Goal: Register for event/course

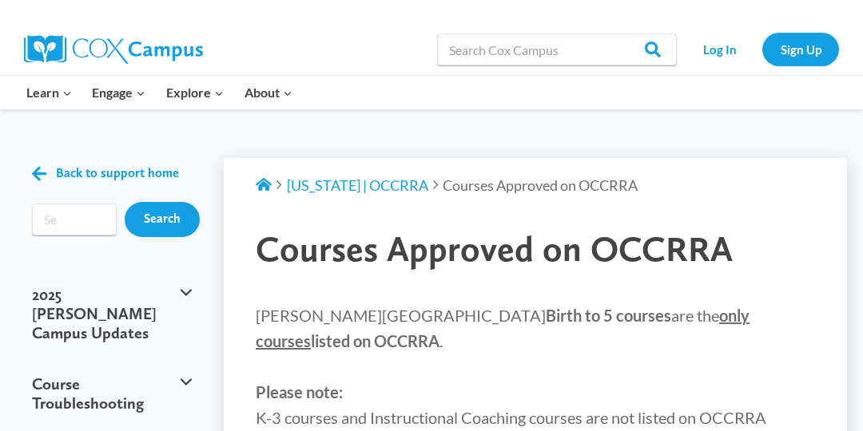
click at [388, 193] on ol "Support Home [US_STATE] | OCCRRA Courses Approved on OCCRRA" at bounding box center [447, 185] width 382 height 23
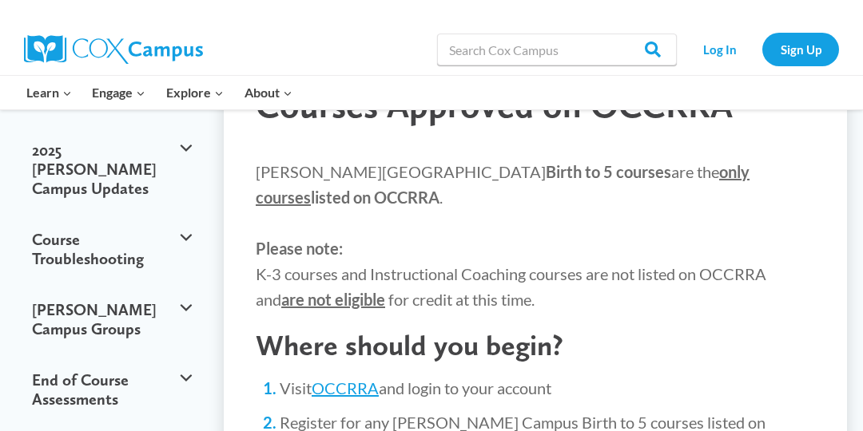
scroll to position [142, 0]
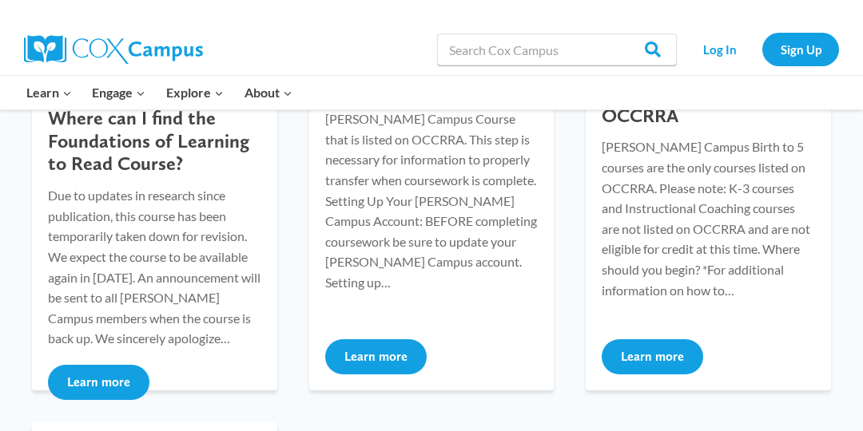
scroll to position [336, 0]
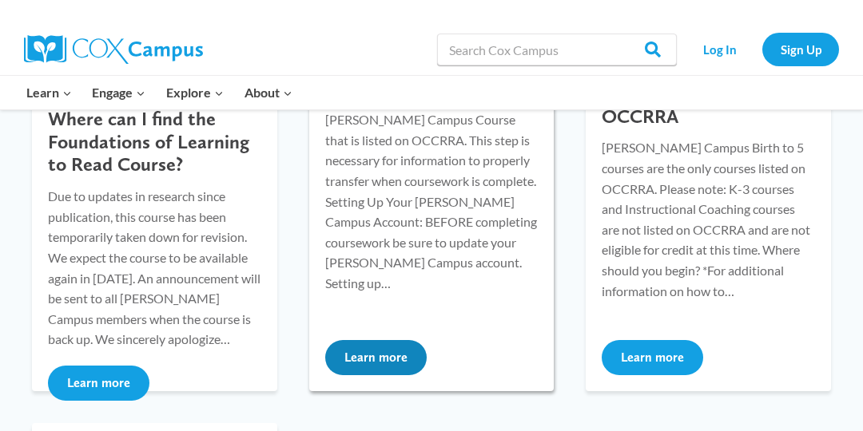
click at [357, 352] on button "Learn more" at bounding box center [375, 357] width 101 height 35
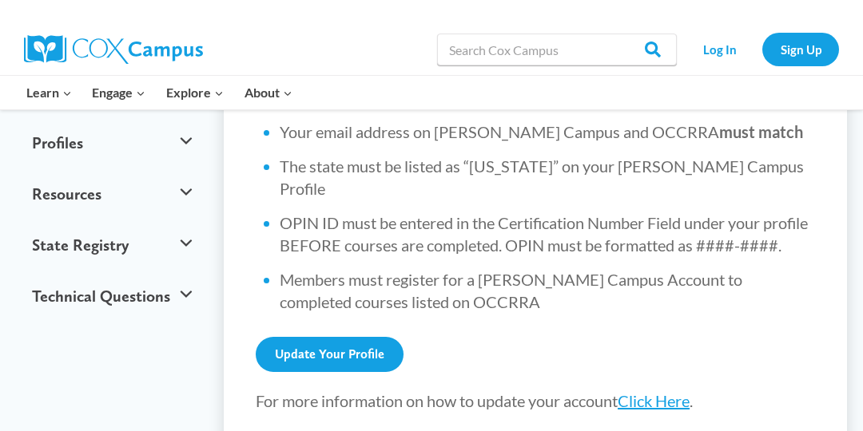
scroll to position [673, 0]
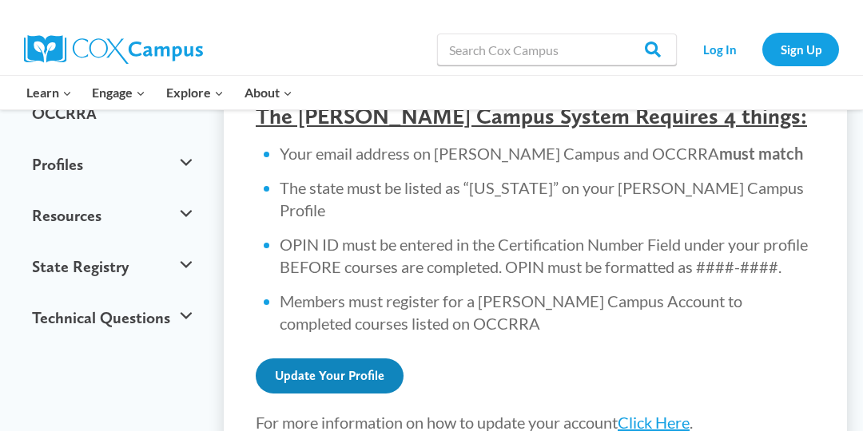
click at [349, 359] on link "Update Your Profile" at bounding box center [330, 376] width 148 height 35
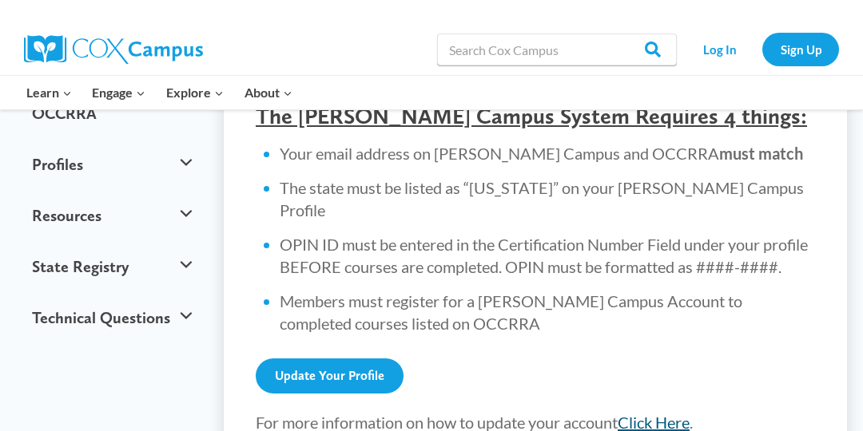
click at [671, 413] on link "Click Here" at bounding box center [654, 422] width 72 height 19
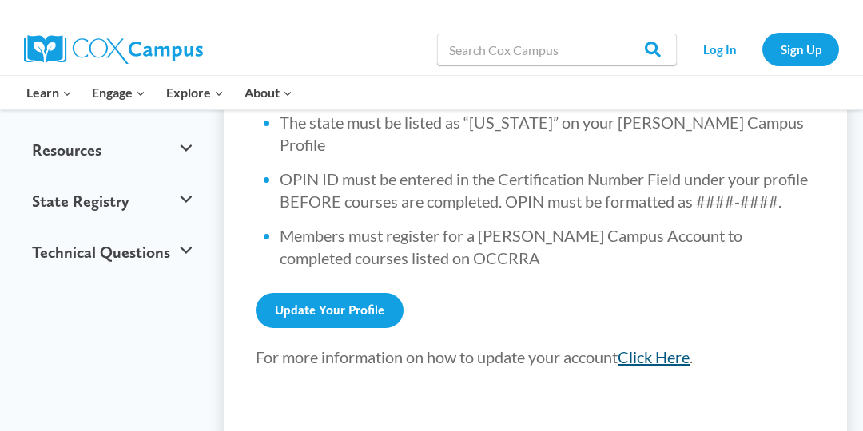
scroll to position [525, 0]
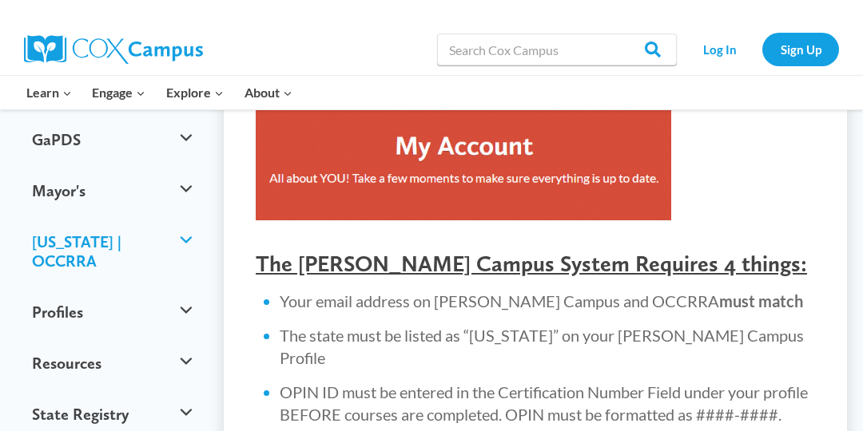
click at [187, 217] on button "Ohio | OCCRRA" at bounding box center [112, 252] width 176 height 70
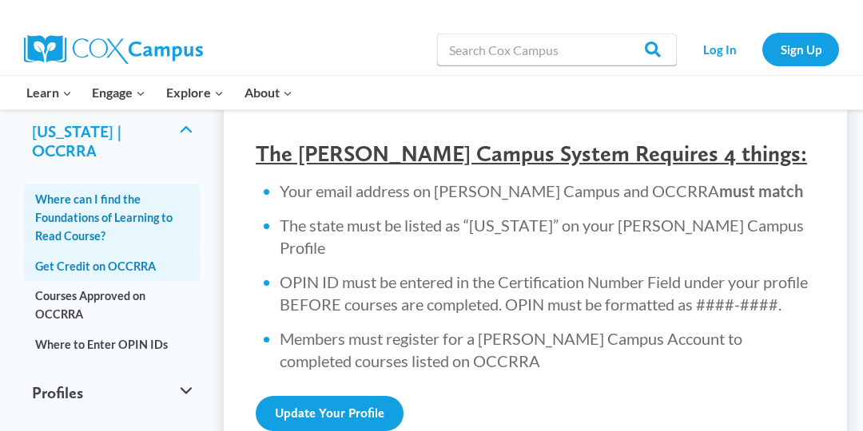
scroll to position [640, 0]
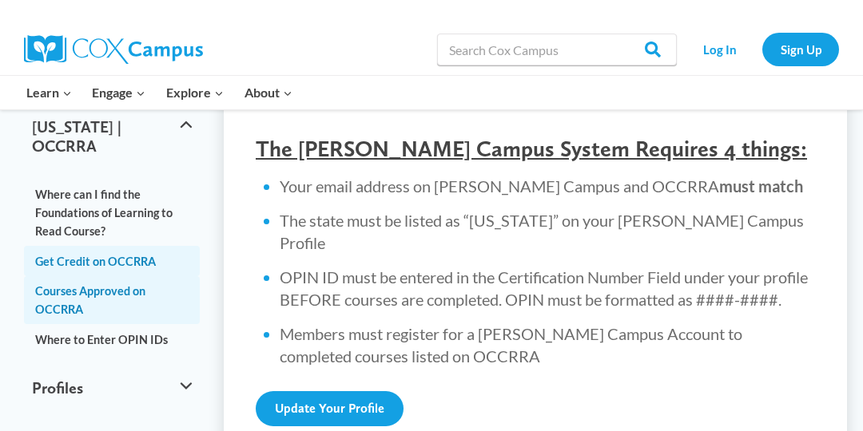
click at [124, 276] on link "Courses Approved on OCCRRA" at bounding box center [112, 300] width 176 height 48
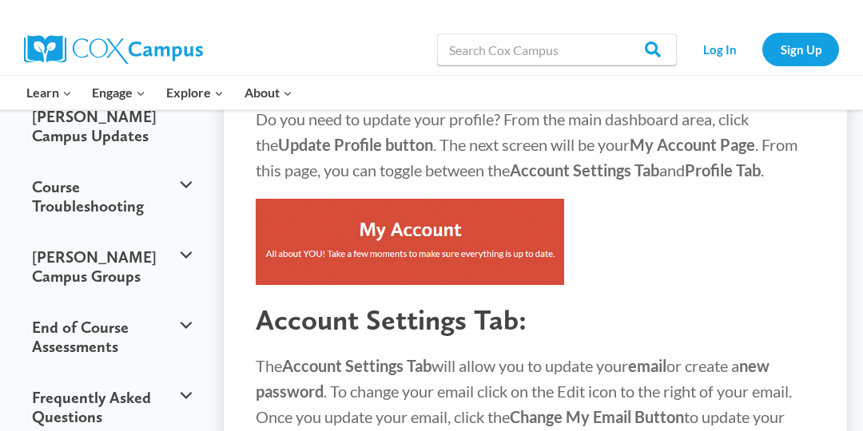
scroll to position [196, 0]
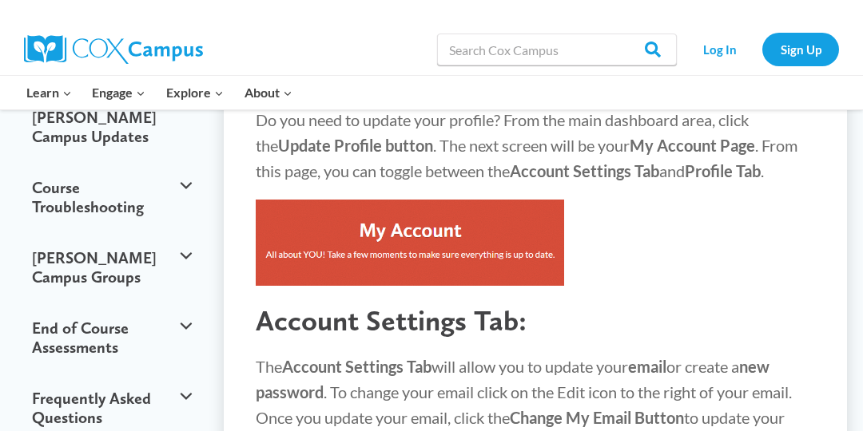
click at [411, 263] on img at bounding box center [410, 243] width 308 height 86
click at [414, 233] on img at bounding box center [410, 243] width 308 height 86
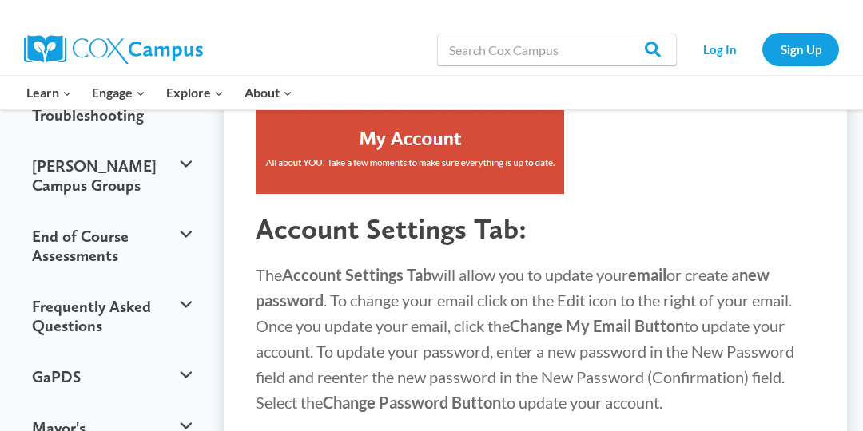
scroll to position [283, 0]
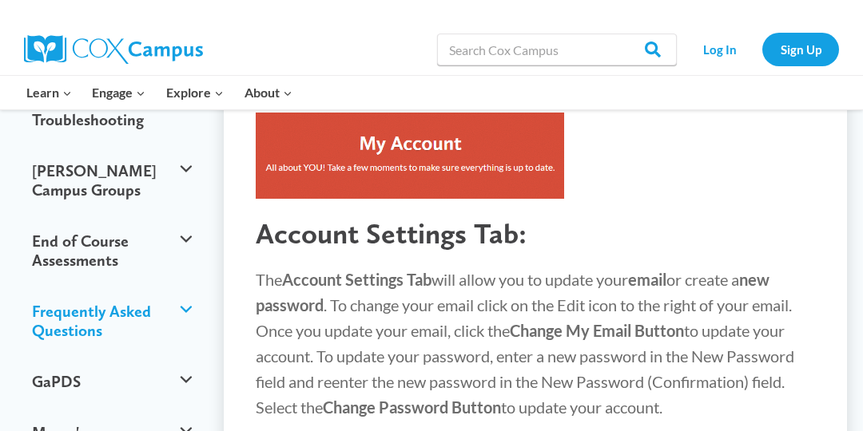
click at [191, 286] on button "Frequently Asked Questions" at bounding box center [112, 321] width 176 height 70
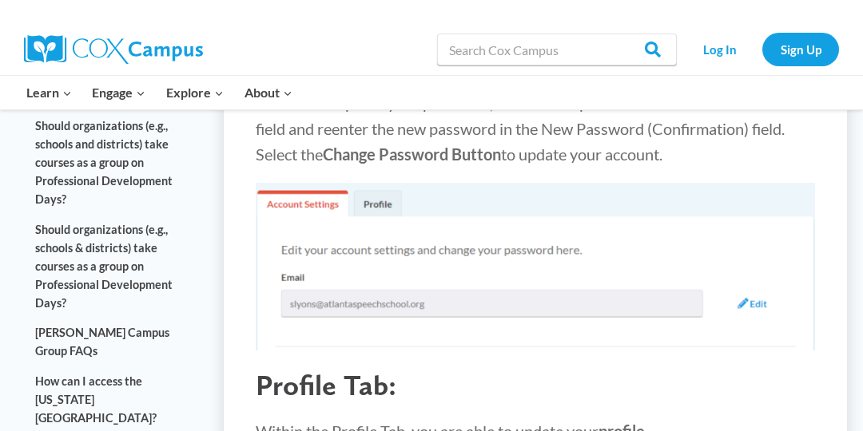
scroll to position [519, 0]
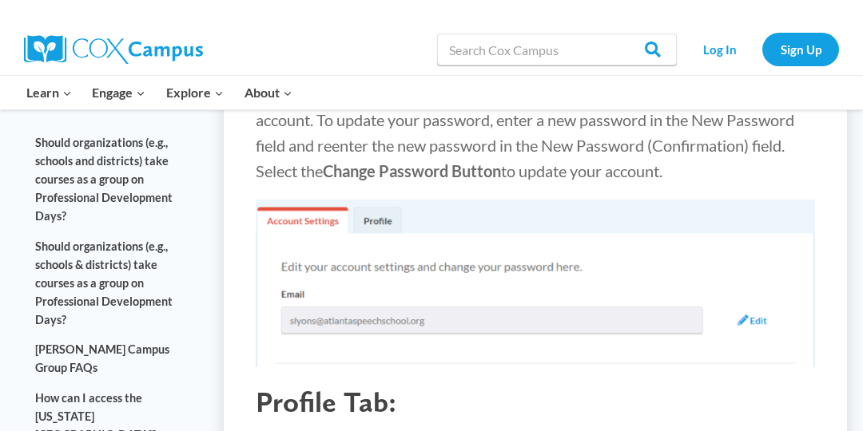
click at [344, 213] on img at bounding box center [535, 284] width 559 height 168
click at [323, 217] on img at bounding box center [535, 284] width 559 height 168
click at [809, 50] on link "Sign Up" at bounding box center [800, 49] width 77 height 33
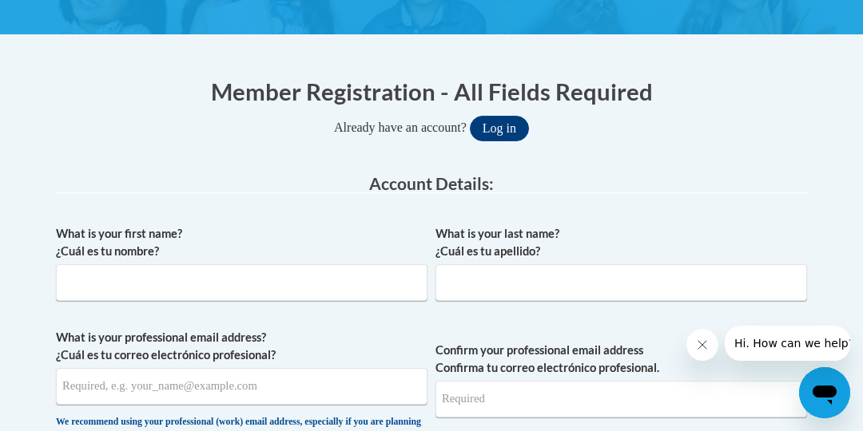
scroll to position [292, 0]
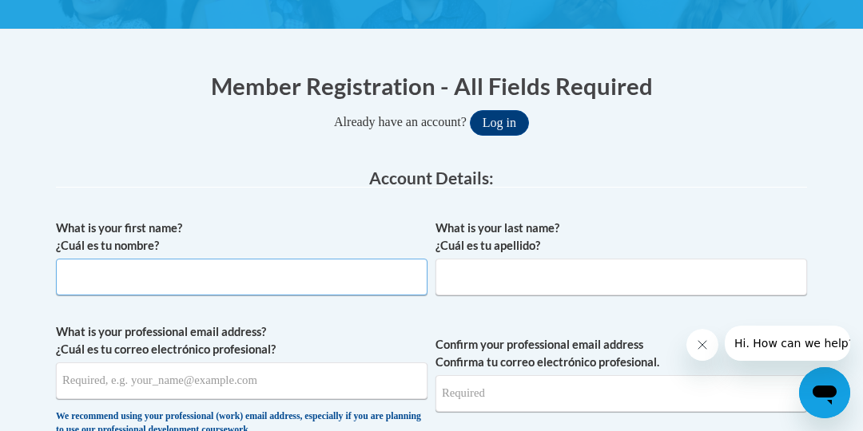
click at [91, 277] on input "What is your first name? ¿Cuál es tu nombre?" at bounding box center [242, 277] width 372 height 37
type input "Valbona"
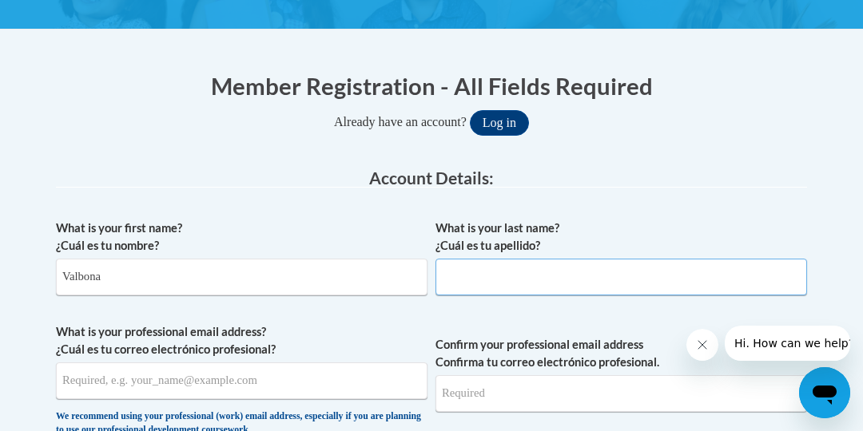
click at [457, 288] on input "What is your last name? ¿Cuál es tu apellido?" at bounding box center [621, 277] width 372 height 37
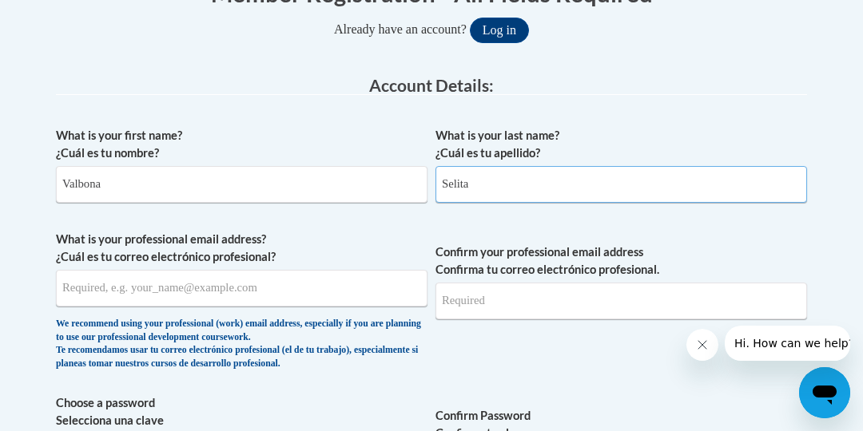
scroll to position [385, 0]
type input "Selita"
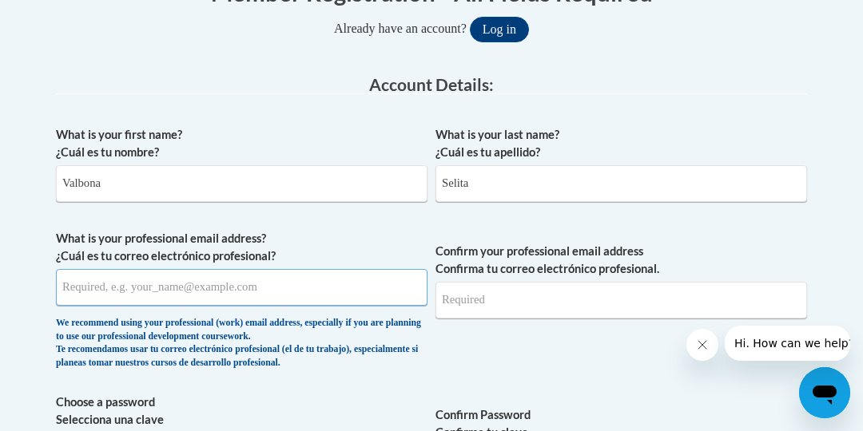
click at [81, 288] on input "What is your professional email address? ¿Cuál es tu correo electrónico profesi…" at bounding box center [242, 287] width 372 height 37
type input "[EMAIL_ADDRESS][DOMAIN_NAME]"
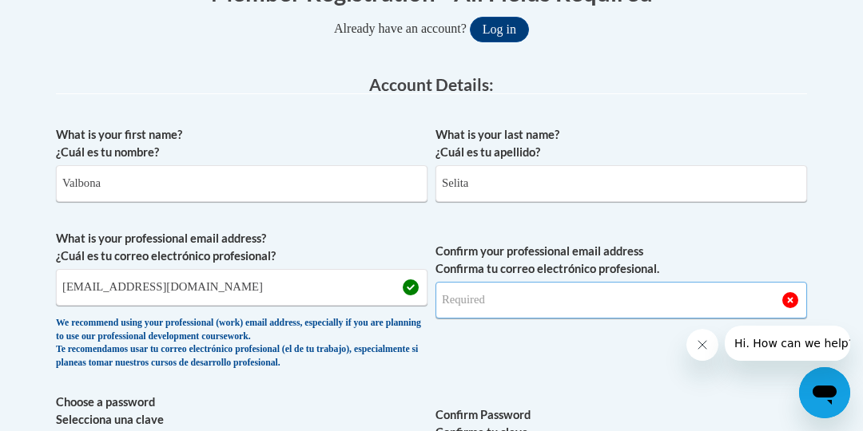
click at [454, 303] on input "Confirm your professional email address Confirma tu correo electrónico profesio…" at bounding box center [621, 300] width 372 height 37
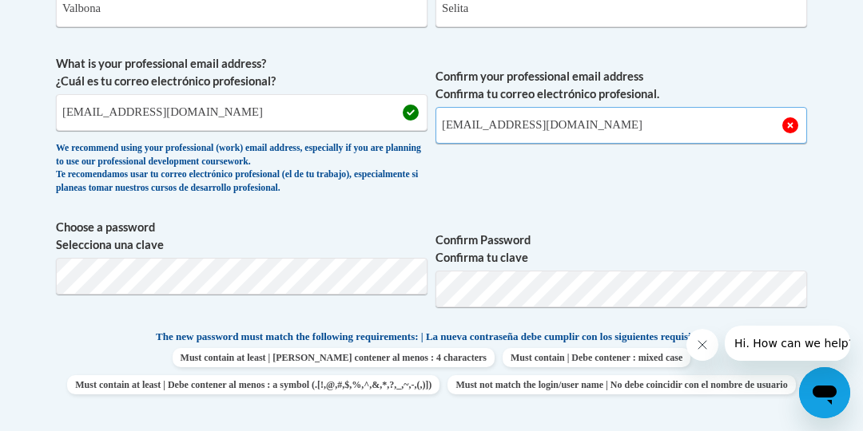
scroll to position [563, 0]
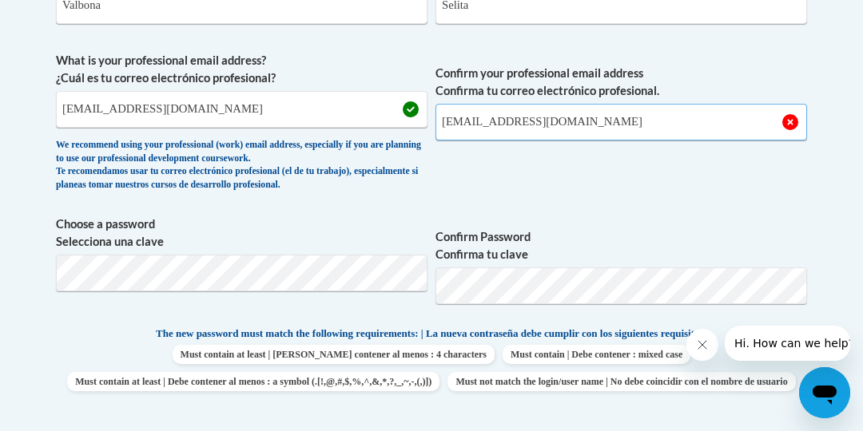
type input "[EMAIL_ADDRESS][DOMAIN_NAME]"
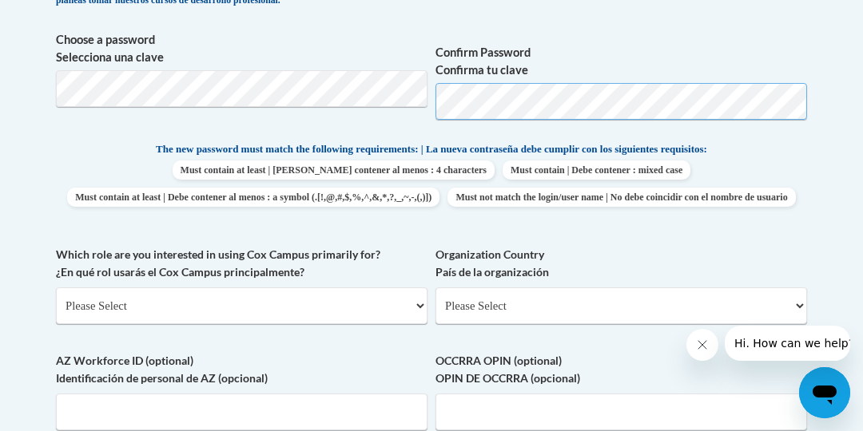
scroll to position [745, 0]
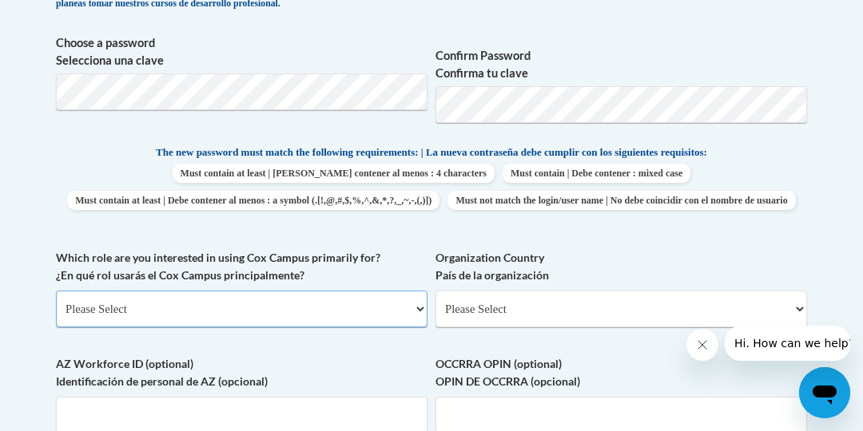
click at [85, 328] on select "Please Select College/University | Colegio/Universidad Community/Nonprofit Part…" at bounding box center [242, 309] width 372 height 37
select select "fbf2d438-af2f-41f8-98f1-81c410e29de3"
click at [56, 316] on select "Please Select College/University | Colegio/Universidad Community/Nonprofit Part…" at bounding box center [242, 309] width 372 height 37
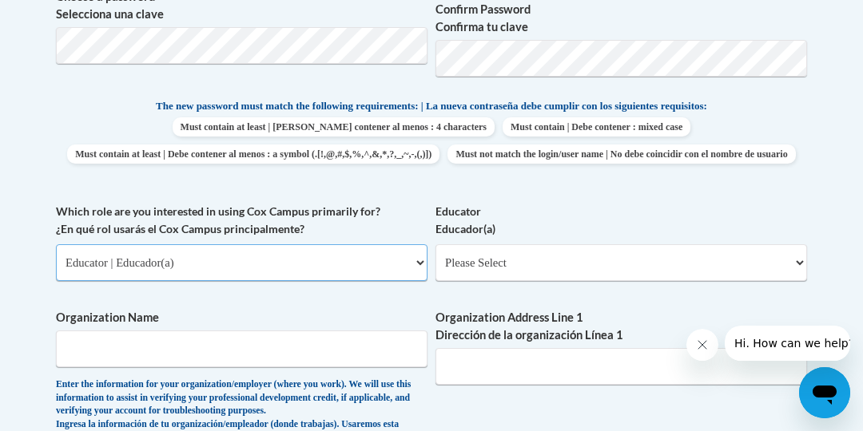
scroll to position [792, 0]
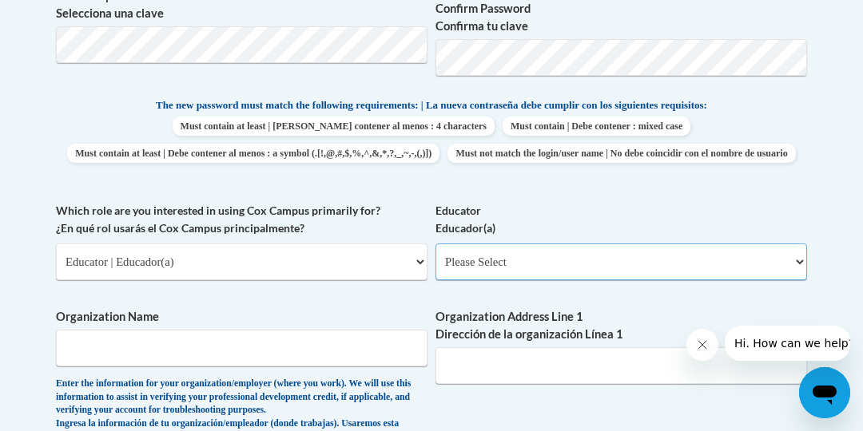
click at [798, 280] on select "Please Select Early Learning/Daycare Teacher/Family Home Care Provider | Maestr…" at bounding box center [621, 262] width 372 height 37
click at [801, 280] on select "Please Select Early Learning/Daycare Teacher/Family Home Care Provider | Maestr…" at bounding box center [621, 262] width 372 height 37
select select "5e2af403-4f2c-4e49-a02f-103e55d7b75b"
click at [435, 269] on select "Please Select Early Learning/Daycare Teacher/Family Home Care Provider | Maestr…" at bounding box center [621, 262] width 372 height 37
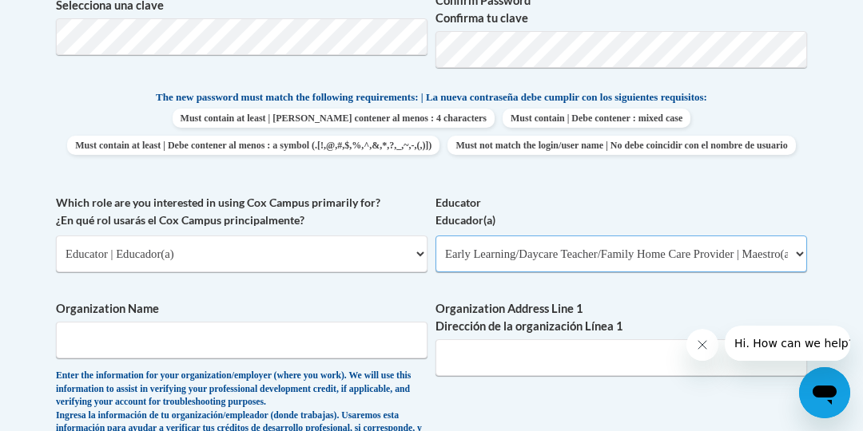
scroll to position [809, 0]
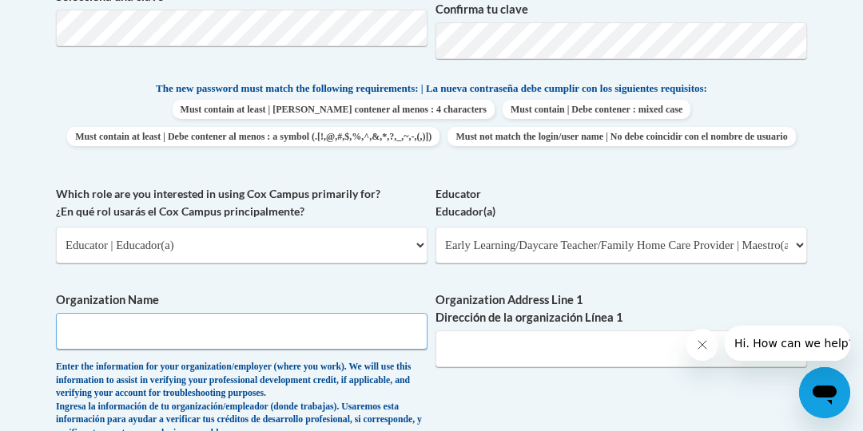
click at [80, 350] on input "Organization Name" at bounding box center [242, 331] width 372 height 37
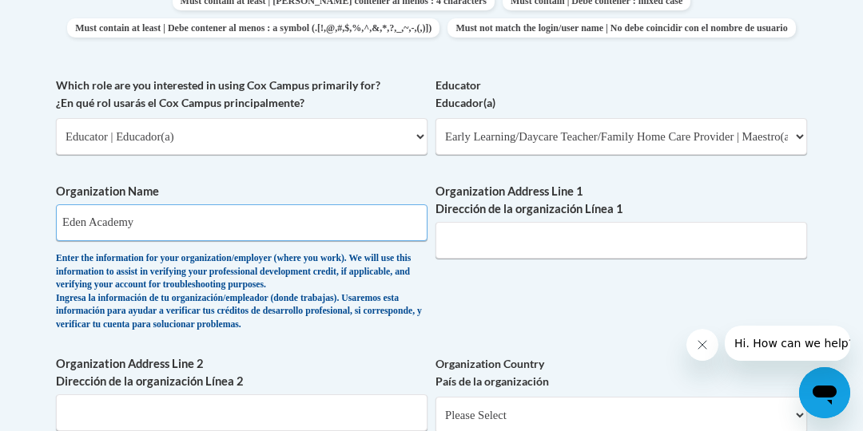
scroll to position [920, 0]
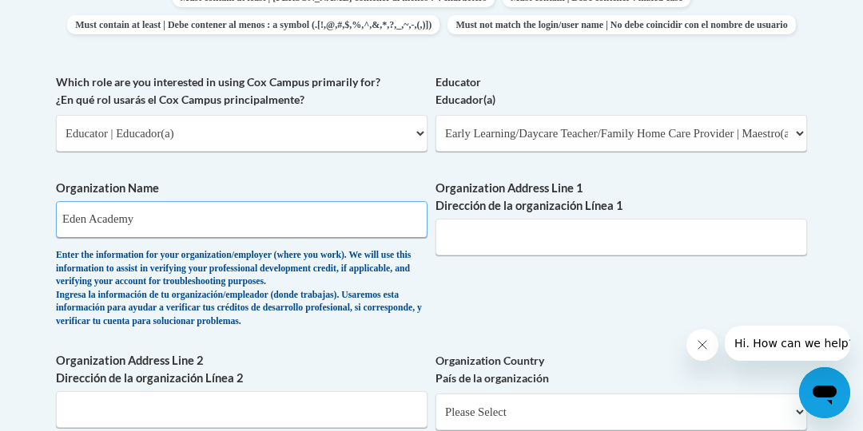
type input "Eden Academy"
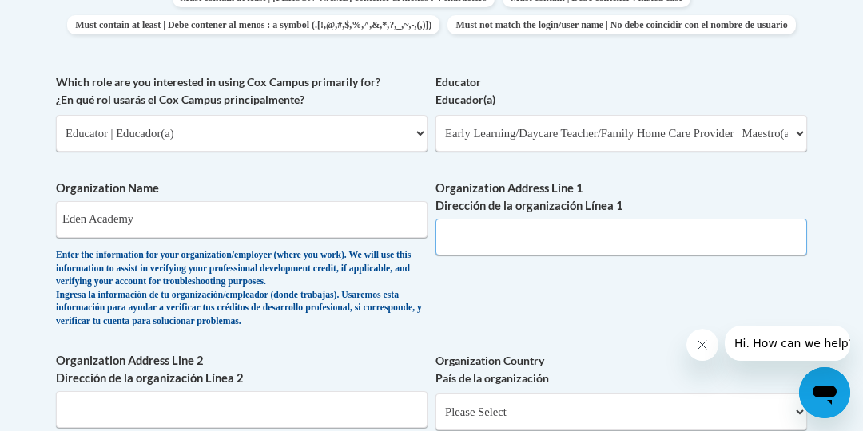
click at [449, 256] on input "Organization Address Line 1 Dirección de la organización Línea 1" at bounding box center [621, 237] width 372 height 37
click at [530, 256] on input "21405 Lorain Rd,Fairview Park,OH" at bounding box center [621, 237] width 372 height 37
click at [626, 256] on input "21405 Lorain Rd, Fairview Park,OH" at bounding box center [621, 237] width 372 height 37
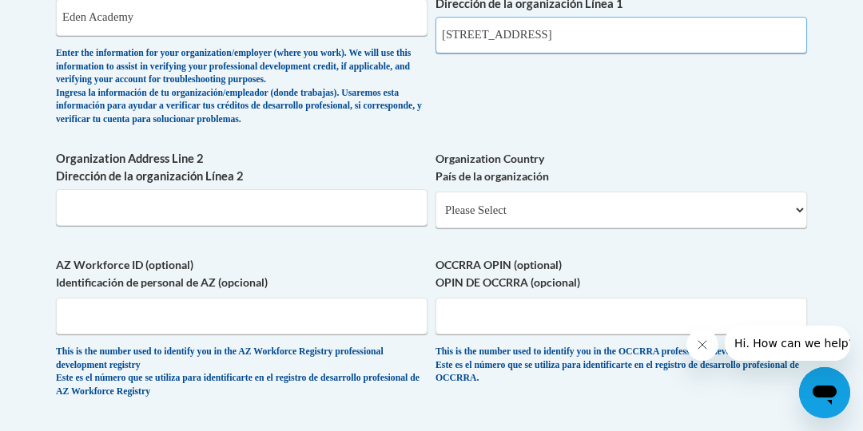
scroll to position [1124, 0]
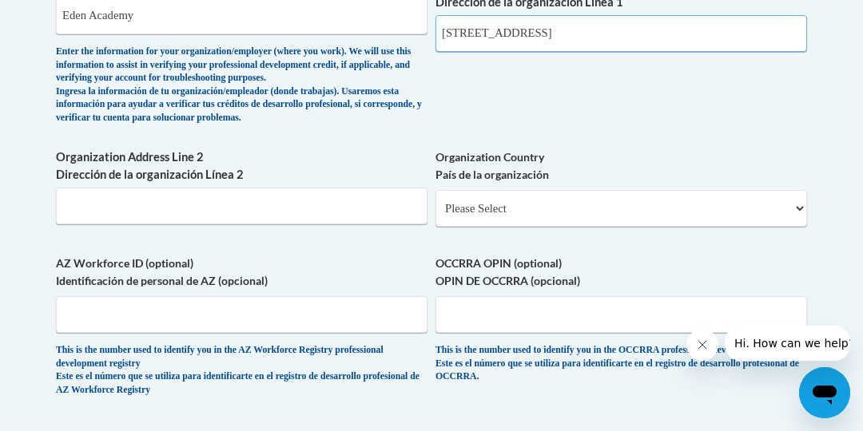
type input "21405 Lorain Rd, Fairview Park,OH 44126"
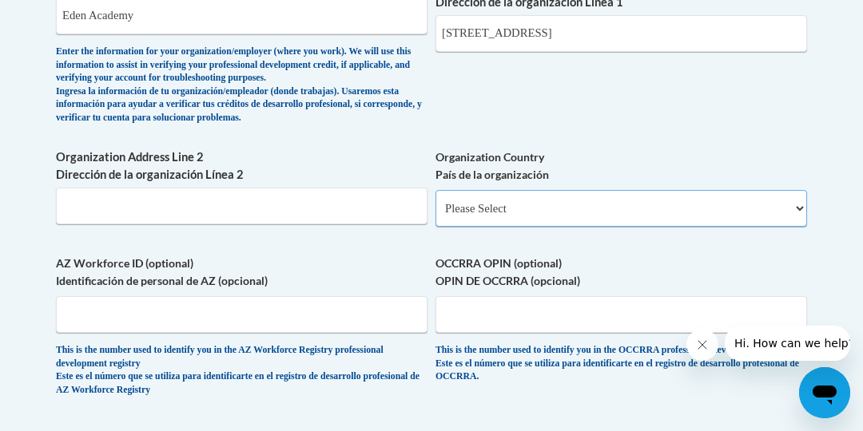
click at [802, 227] on select "Please Select United States | Estados Unidos Outside of the United States | Fue…" at bounding box center [621, 208] width 372 height 37
select select "ad49bcad-a171-4b2e-b99c-48b446064914"
click at [435, 216] on select "Please Select United States | Estados Unidos Outside of the United States | Fue…" at bounding box center [621, 208] width 372 height 37
select select
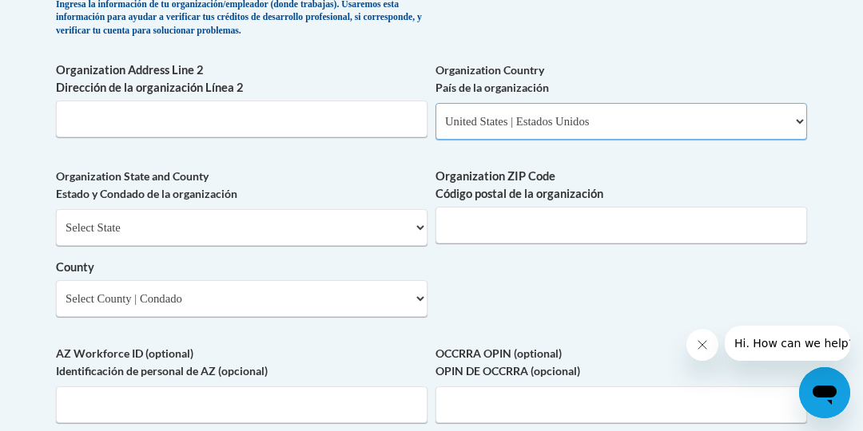
scroll to position [1217, 0]
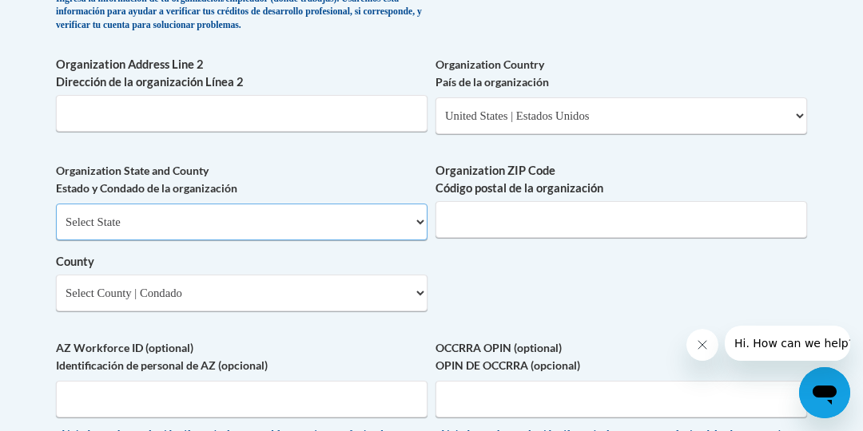
click at [419, 241] on select "Select State Alabama Alaska Arizona Arkansas California Colorado Connecticut De…" at bounding box center [242, 222] width 372 height 37
select select "Ohio"
click at [56, 229] on select "Select State Alabama Alaska Arizona Arkansas California Colorado Connecticut De…" at bounding box center [242, 222] width 372 height 37
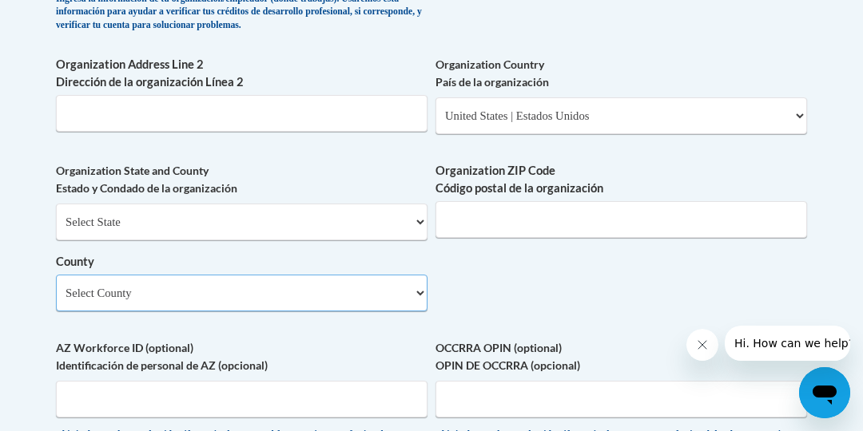
click at [422, 312] on select "Select County Adams Allen Ashland Ashtabula Athens Auglaize Belmont Brown Butle…" at bounding box center [242, 293] width 372 height 37
select select "Cuyahoga"
click at [56, 300] on select "Select County Adams Allen Ashland Ashtabula Athens Auglaize Belmont Brown Butle…" at bounding box center [242, 293] width 372 height 37
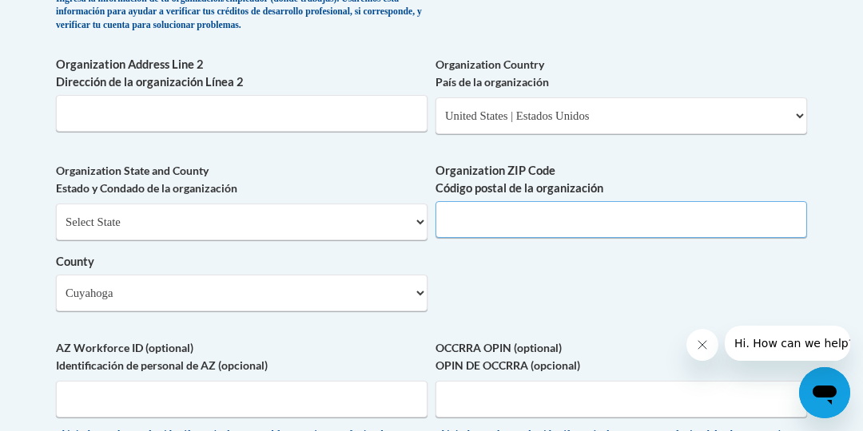
click at [500, 227] on input "Organization ZIP Code Código postal de la organización" at bounding box center [621, 219] width 372 height 37
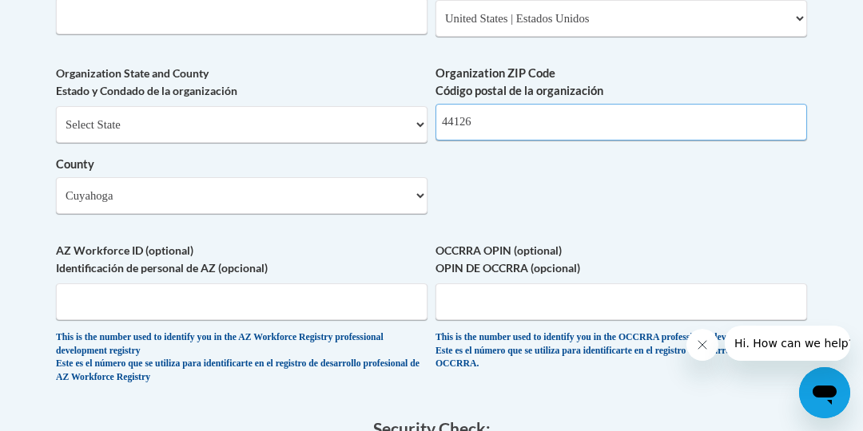
scroll to position [1318, 0]
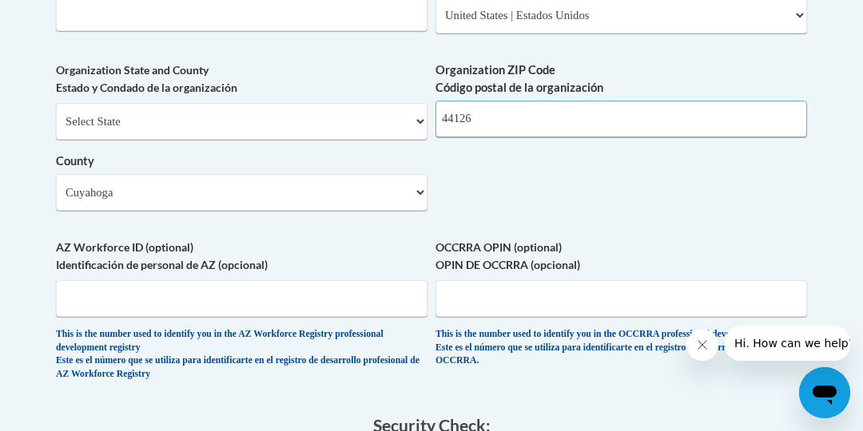
type input "44126"
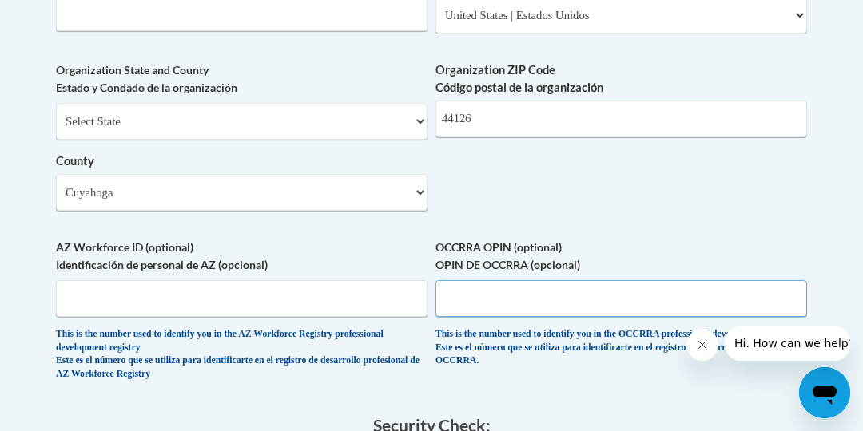
click at [468, 317] on input "OCCRRA OPIN (optional) OPIN DE OCCRRA (opcional)" at bounding box center [621, 298] width 372 height 37
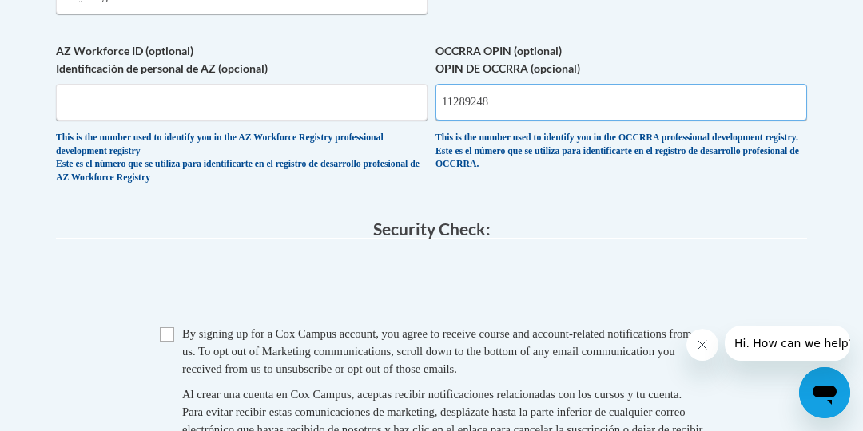
scroll to position [1518, 0]
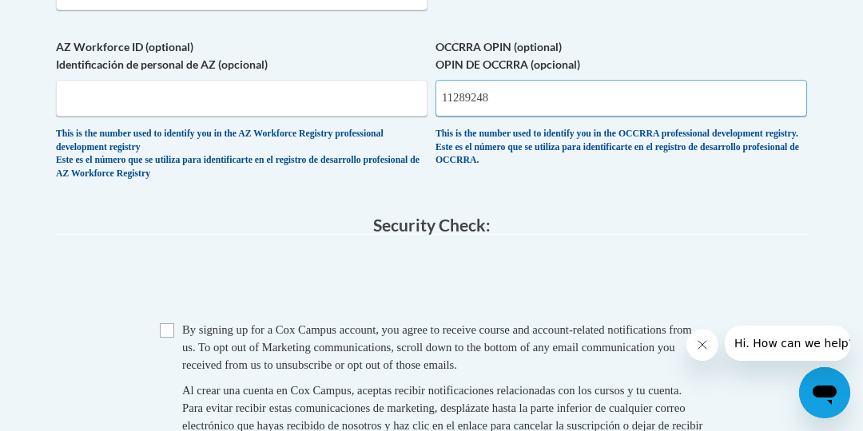
type input "11289248"
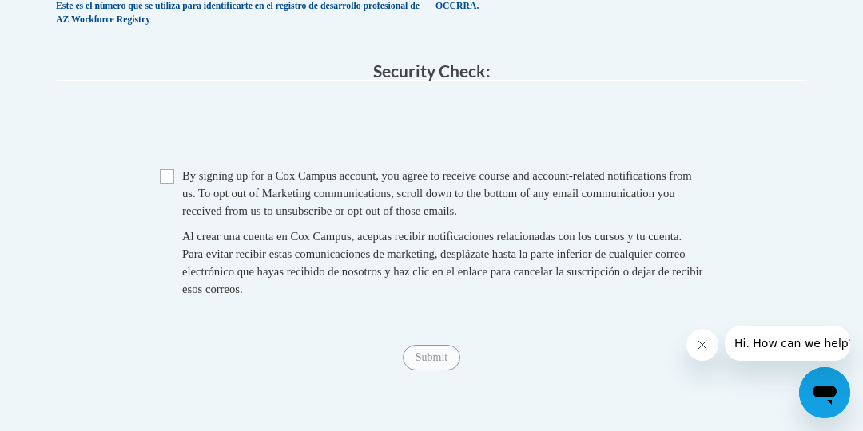
scroll to position [1674, 0]
click at [167, 182] on input "Checkbox" at bounding box center [167, 175] width 14 height 14
checkbox input "true"
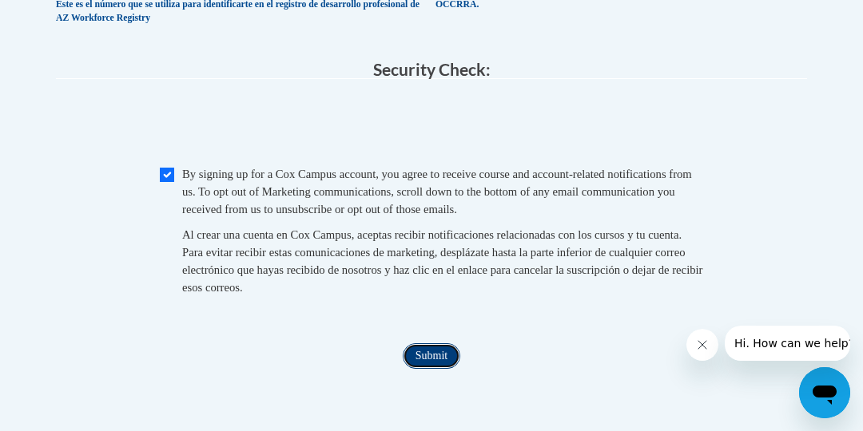
click at [431, 369] on input "Submit" at bounding box center [432, 357] width 58 height 26
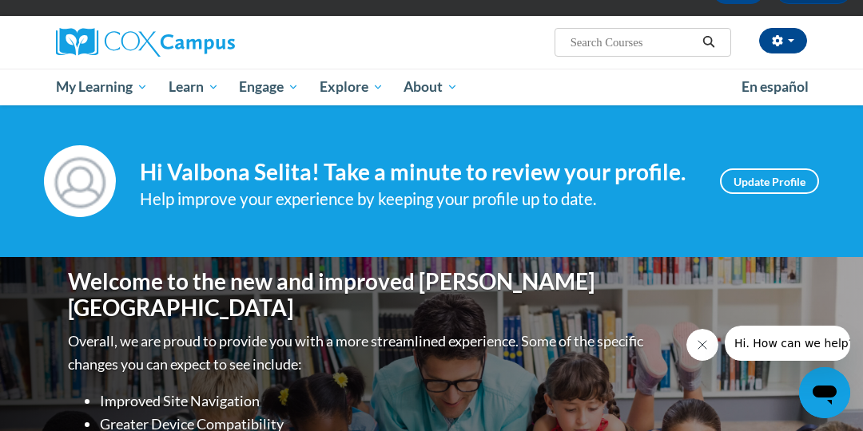
scroll to position [105, 0]
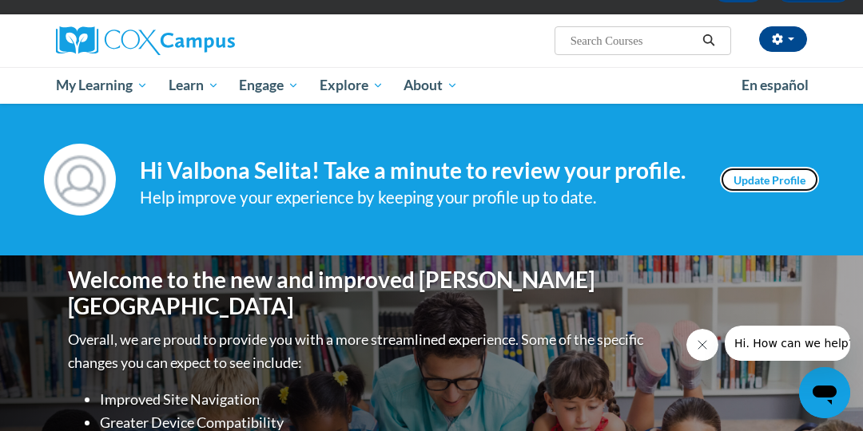
click at [757, 176] on link "Update Profile" at bounding box center [769, 180] width 99 height 26
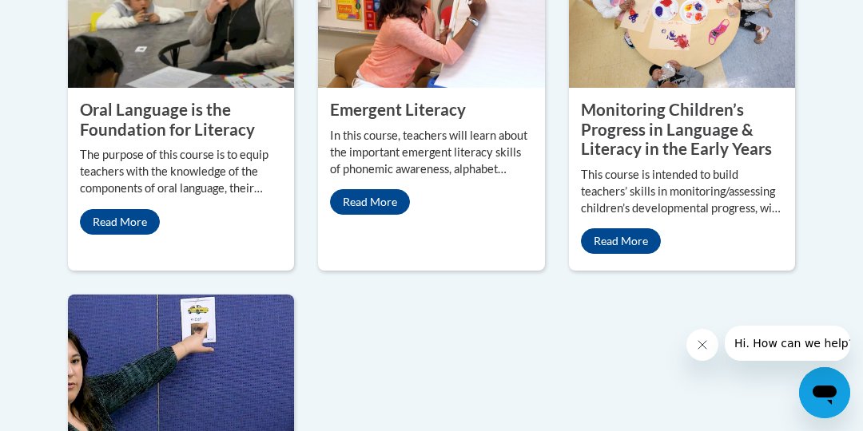
scroll to position [1681, 0]
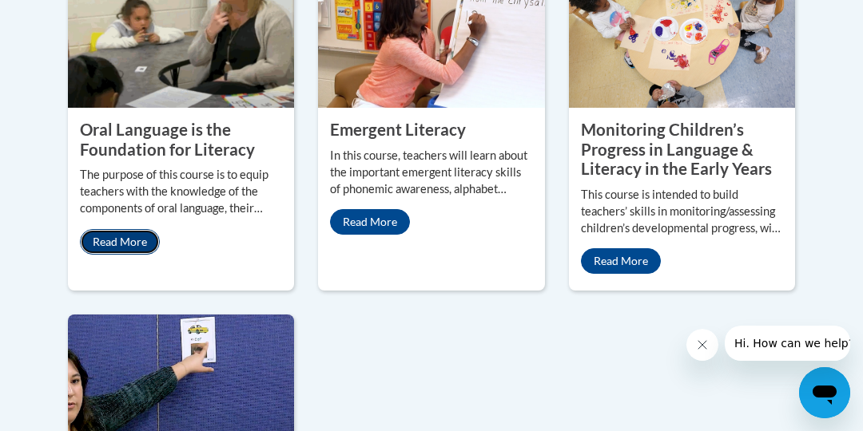
click at [121, 229] on link "Read More" at bounding box center [120, 242] width 80 height 26
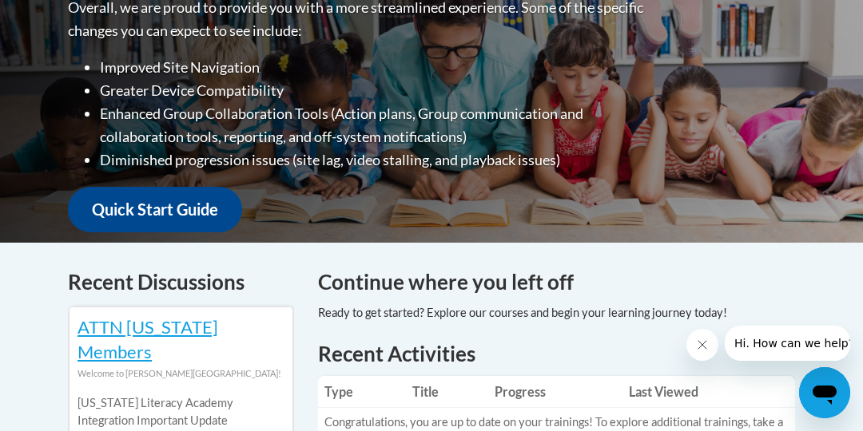
scroll to position [439, 0]
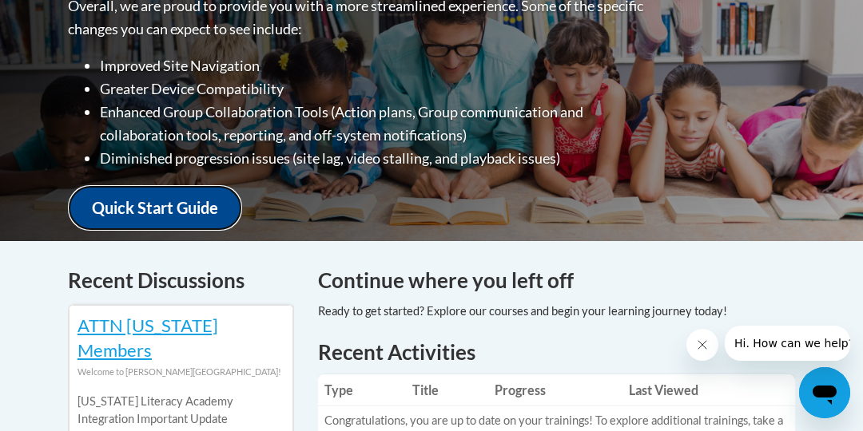
click at [210, 185] on link "Quick Start Guide" at bounding box center [155, 208] width 174 height 46
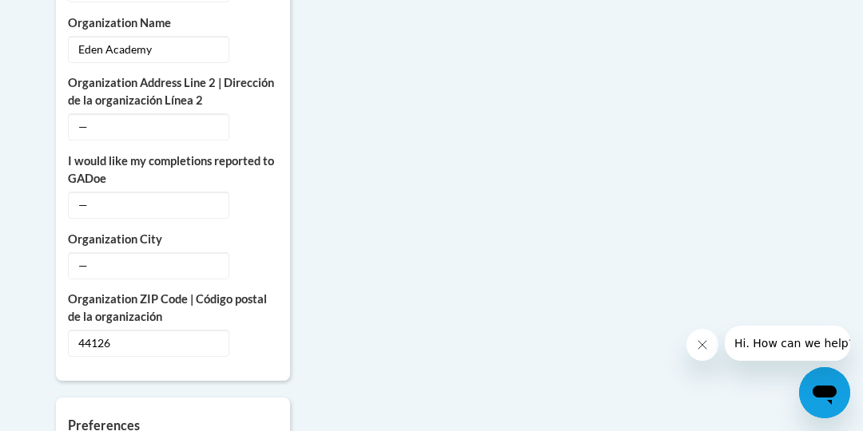
scroll to position [1290, 0]
click at [248, 252] on button "Edit" at bounding box center [259, 265] width 37 height 26
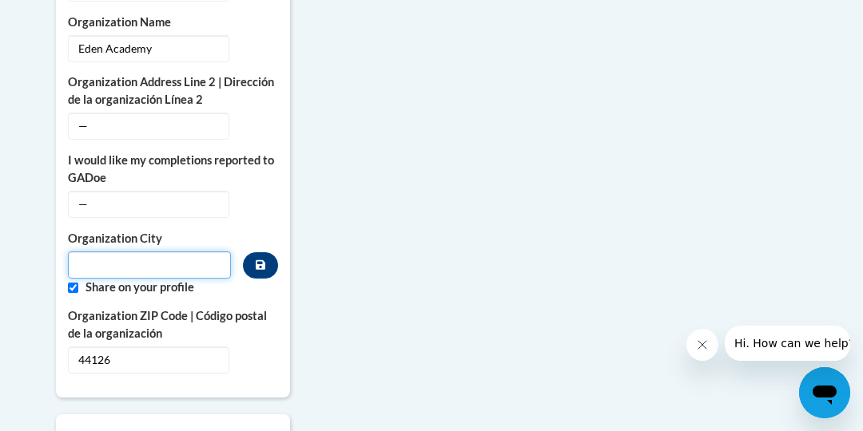
click at [87, 260] on input "Metadata input" at bounding box center [149, 265] width 163 height 27
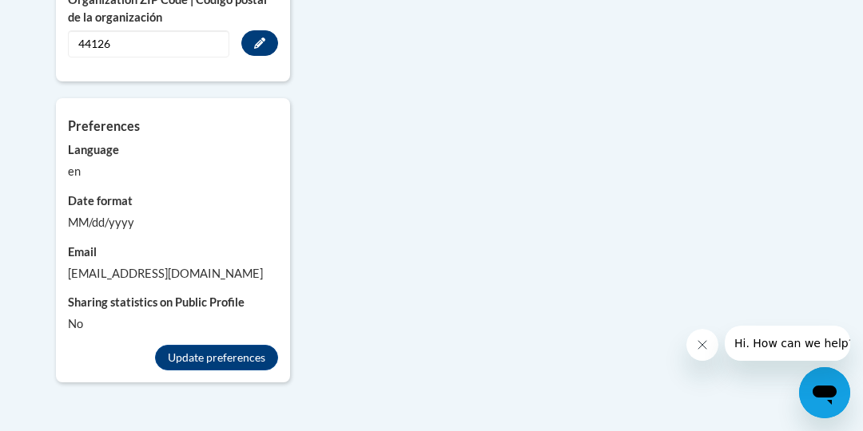
scroll to position [1608, 0]
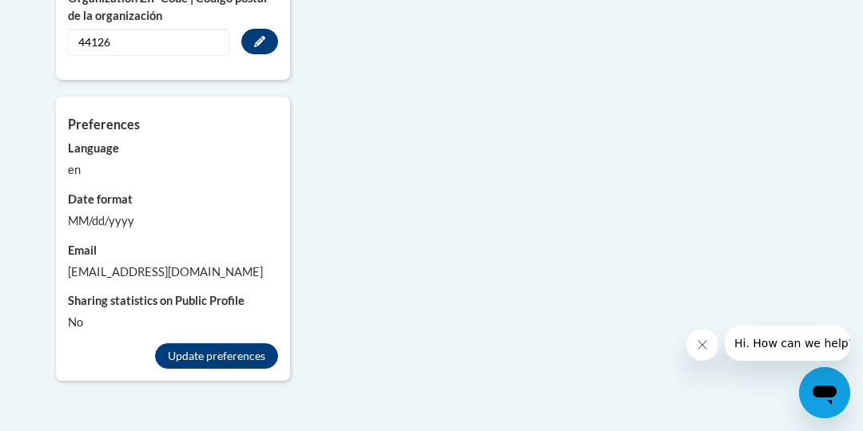
type input "Fairview"
click at [252, 348] on button "Update preferences" at bounding box center [216, 357] width 123 height 26
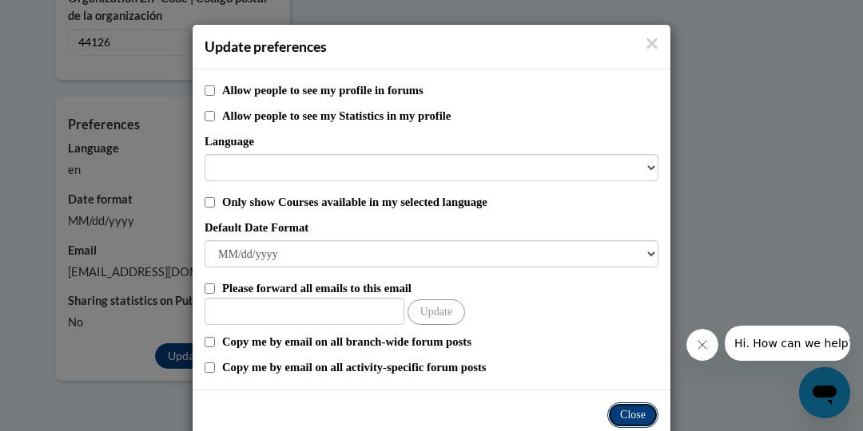
click at [635, 418] on button "Close" at bounding box center [632, 416] width 51 height 26
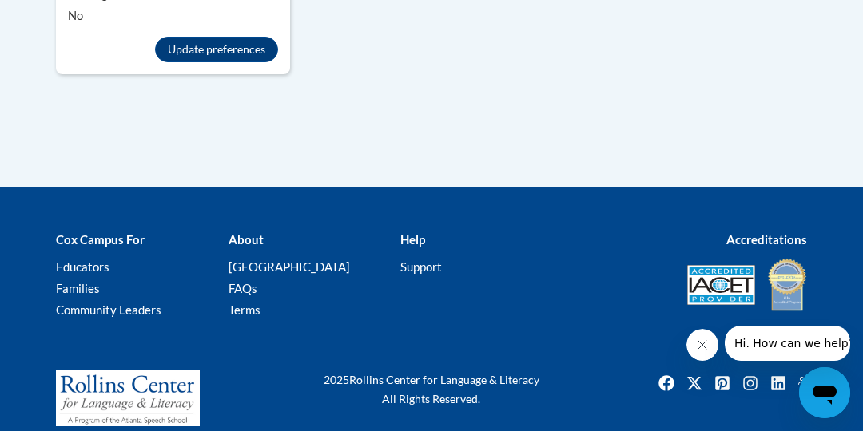
scroll to position [1665, 0]
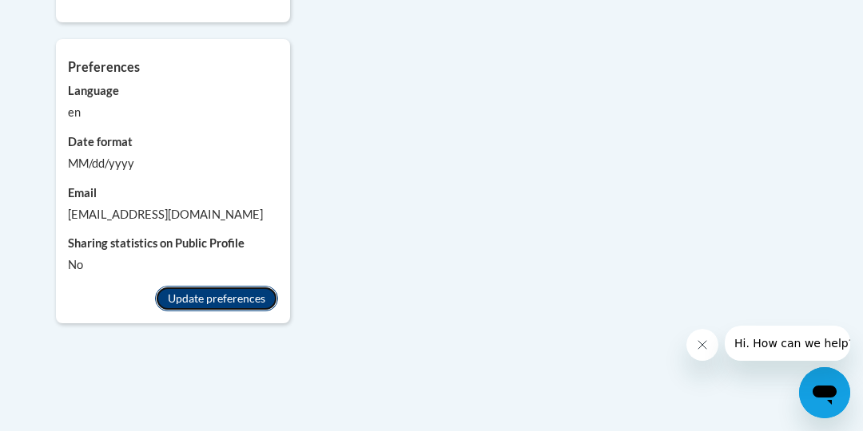
click at [233, 286] on button "Update preferences" at bounding box center [216, 299] width 123 height 26
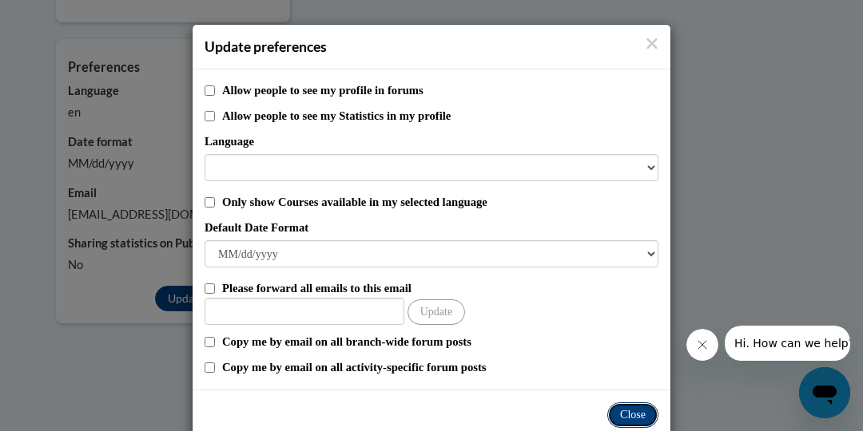
click at [627, 411] on button "Close" at bounding box center [632, 416] width 51 height 26
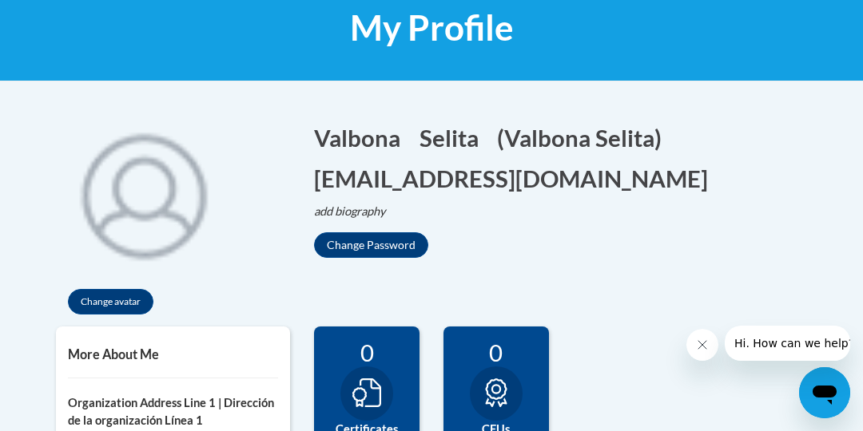
scroll to position [248, 0]
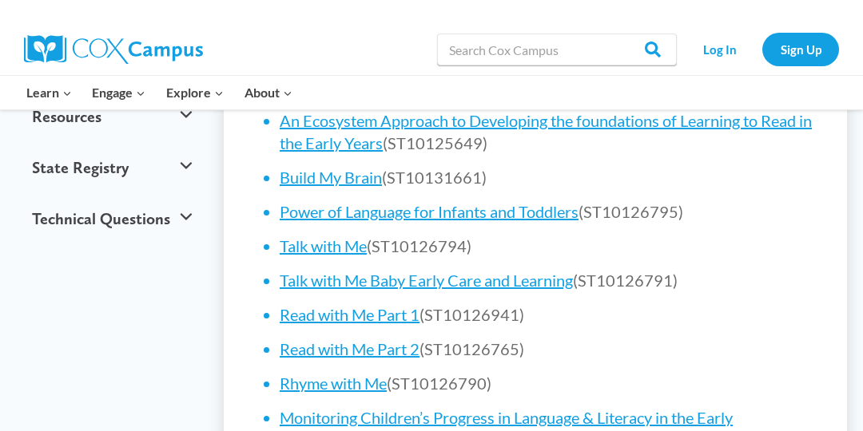
scroll to position [772, 0]
click at [356, 237] on link "Talk with Me" at bounding box center [323, 246] width 87 height 19
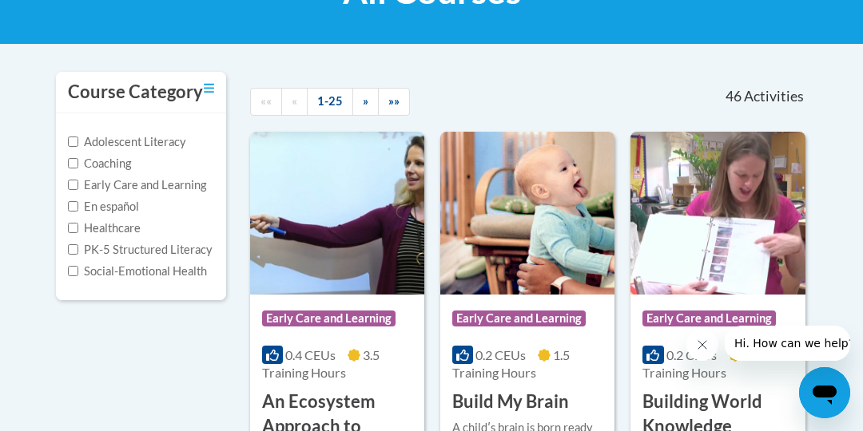
scroll to position [292, 0]
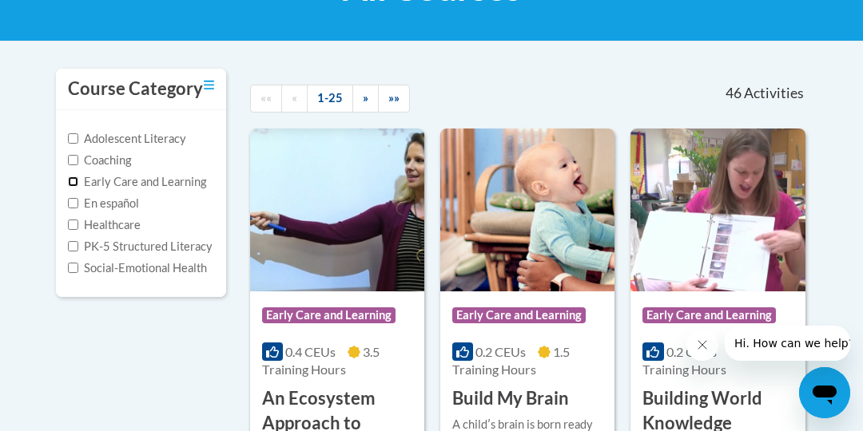
click at [70, 177] on input "Early Care and Learning" at bounding box center [73, 182] width 10 height 10
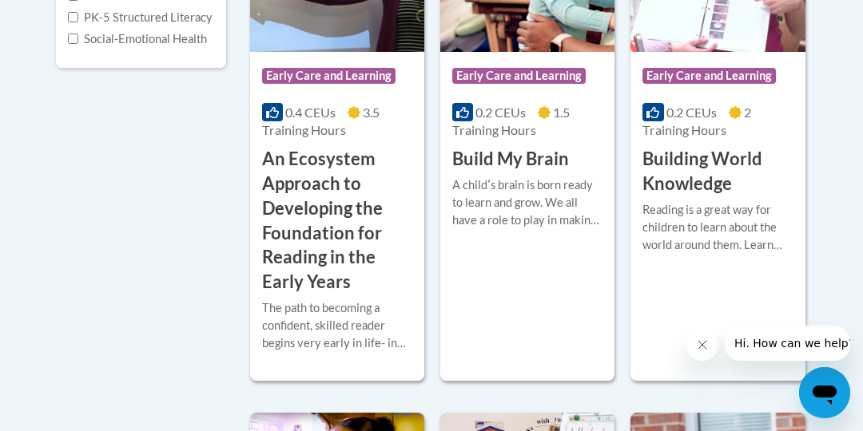
scroll to position [379, 0]
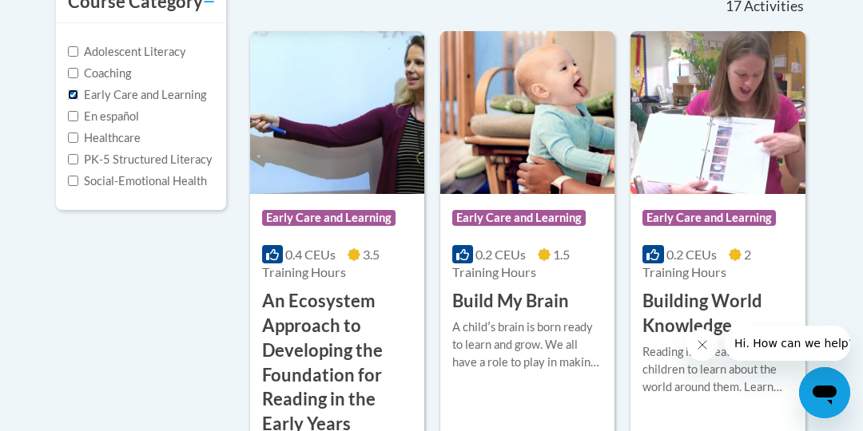
click at [72, 89] on input "Early Care and Learning" at bounding box center [73, 94] width 10 height 10
checkbox input "false"
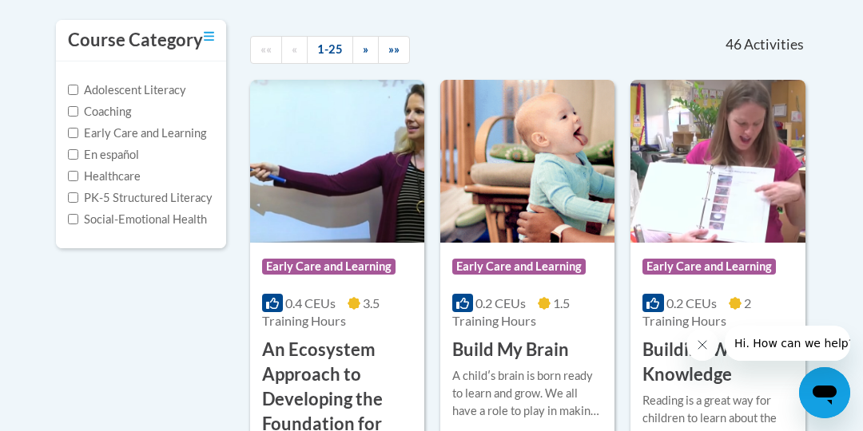
scroll to position [244, 0]
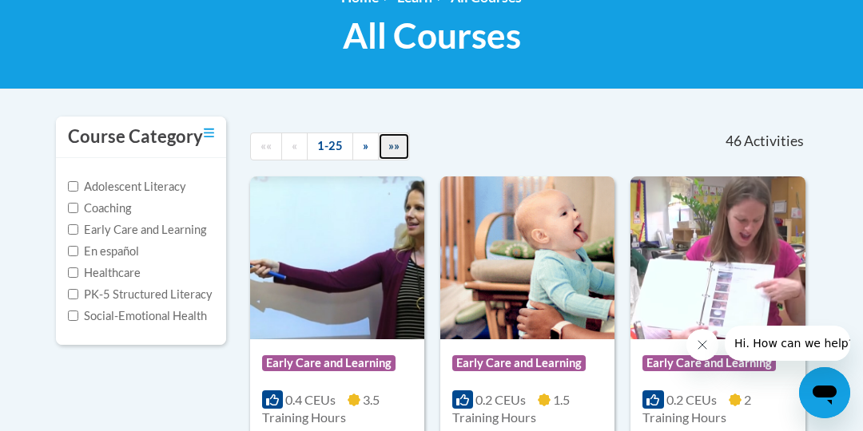
click at [398, 146] on link "»»" at bounding box center [394, 147] width 32 height 28
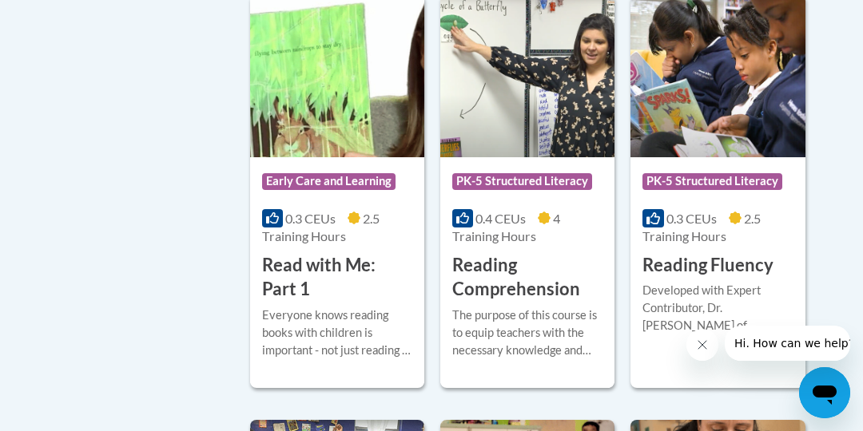
scroll to position [853, 0]
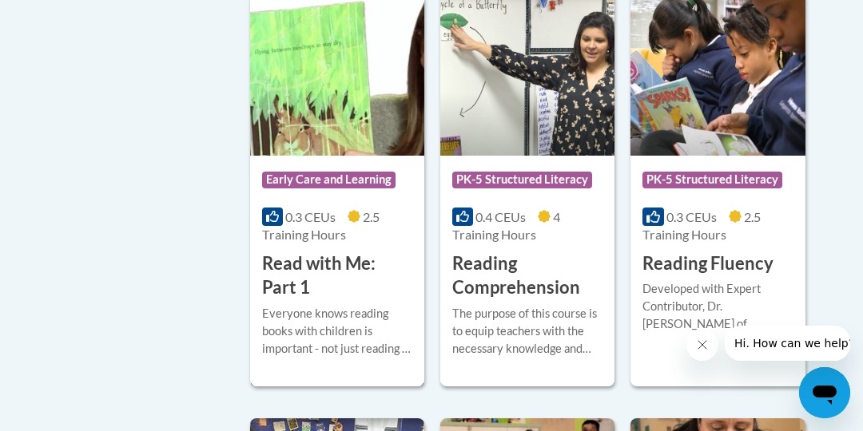
click at [284, 213] on div "0.3 CEUs 2.5 Training Hours" at bounding box center [337, 226] width 150 height 35
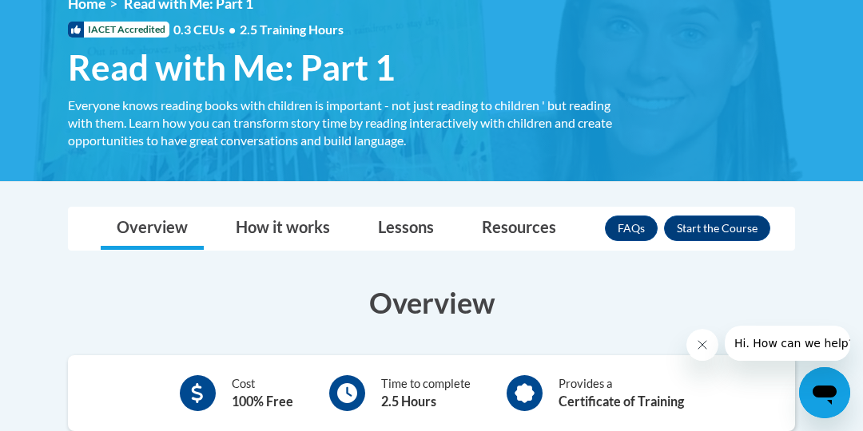
scroll to position [238, 0]
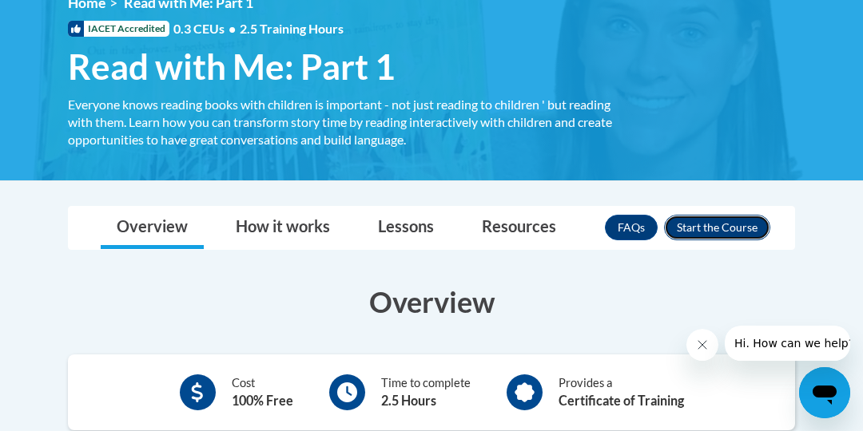
click at [697, 229] on button "Enroll" at bounding box center [717, 228] width 106 height 26
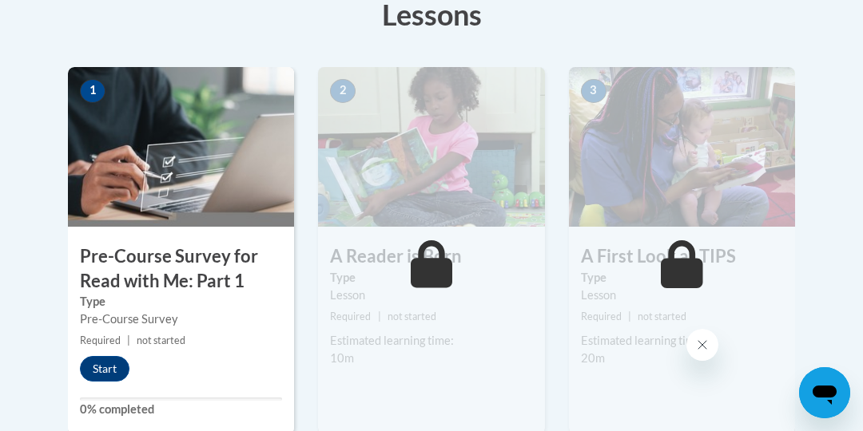
scroll to position [471, 0]
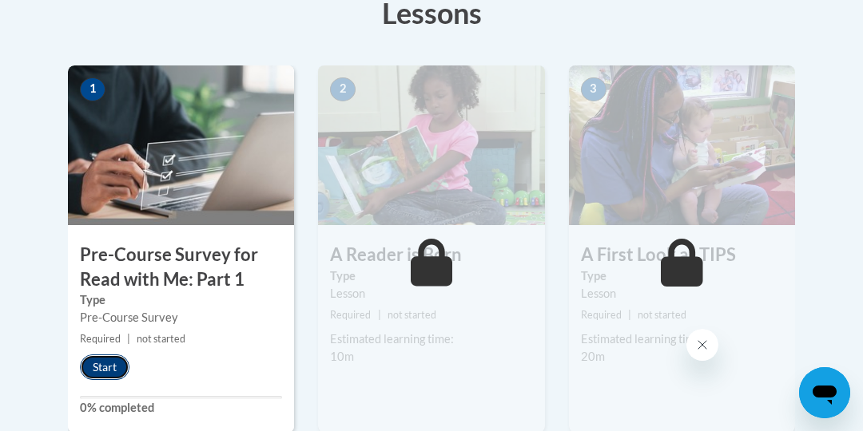
click at [105, 361] on button "Start" at bounding box center [105, 368] width 50 height 26
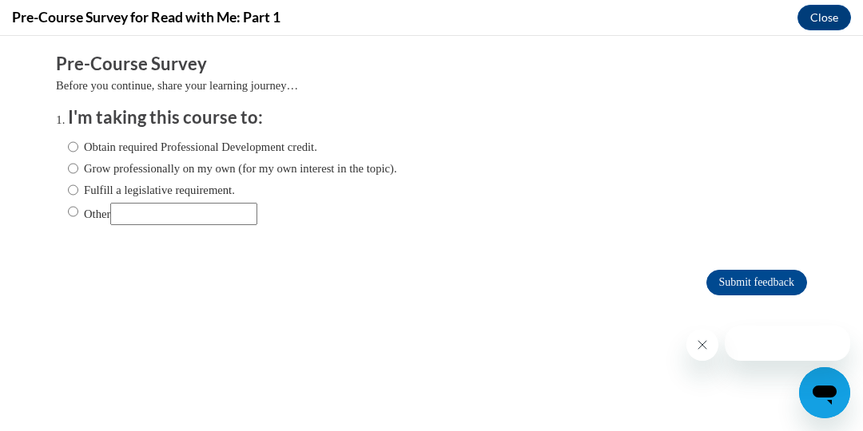
scroll to position [0, 0]
click at [72, 145] on input "Obtain required Professional Development credit." at bounding box center [73, 147] width 10 height 18
radio input "true"
click at [71, 169] on input "Grow professionally on my own (for my own interest in the topic)." at bounding box center [73, 169] width 10 height 18
radio input "true"
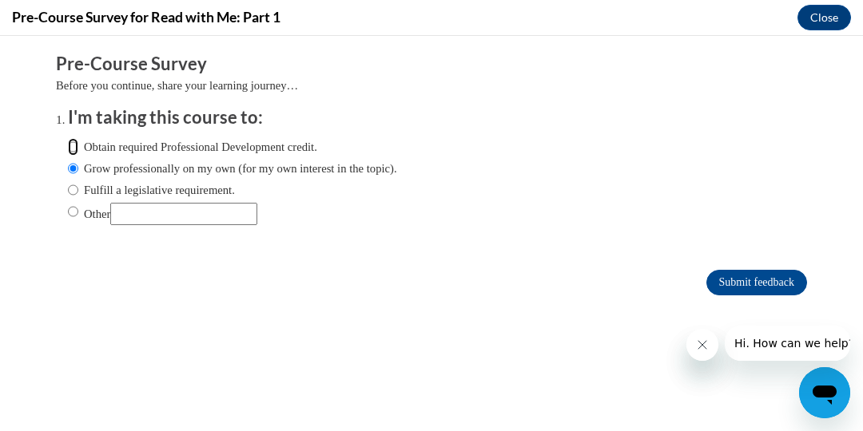
click at [71, 146] on input "Obtain required Professional Development credit." at bounding box center [73, 147] width 10 height 18
radio input "true"
click at [726, 284] on input "Submit feedback" at bounding box center [756, 283] width 101 height 26
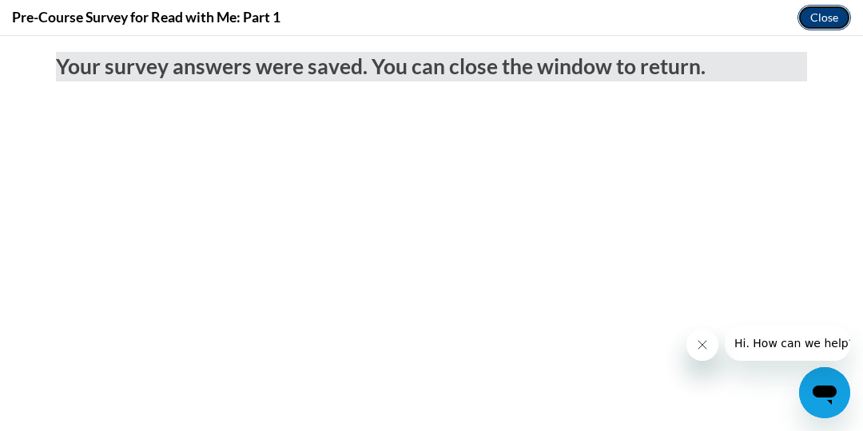
click at [819, 22] on button "Close" at bounding box center [824, 18] width 54 height 26
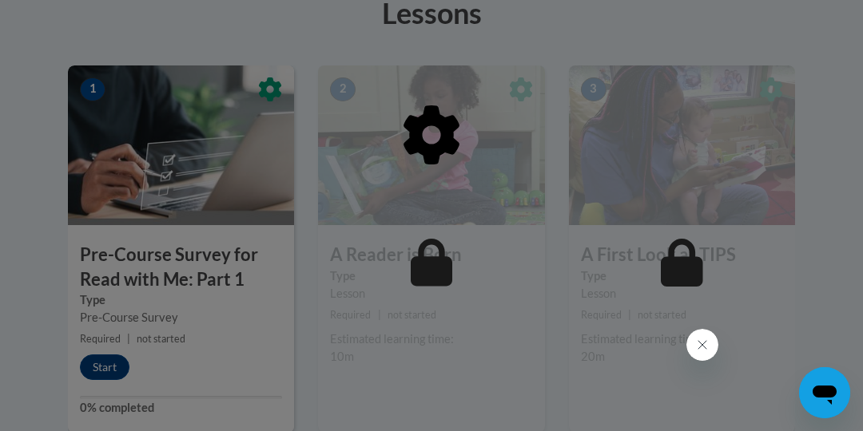
click at [819, 22] on div at bounding box center [431, 215] width 863 height 431
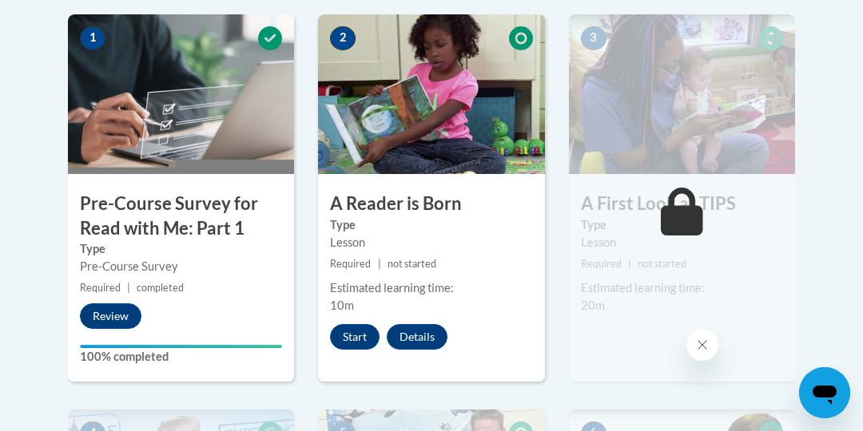
scroll to position [523, 0]
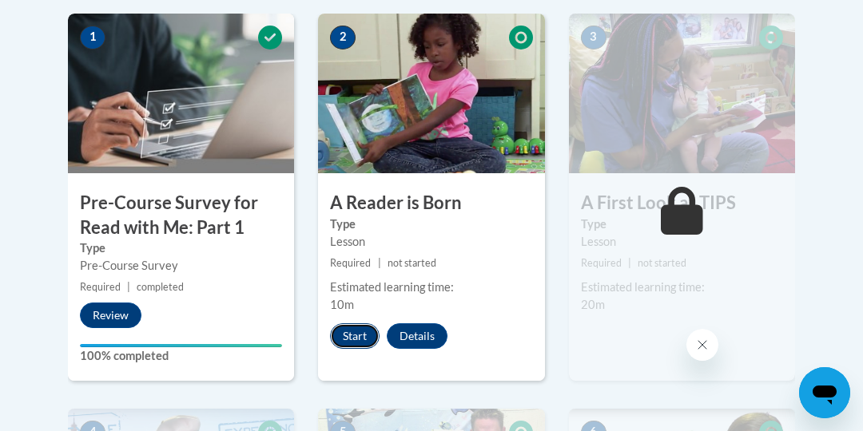
click at [349, 337] on button "Start" at bounding box center [355, 337] width 50 height 26
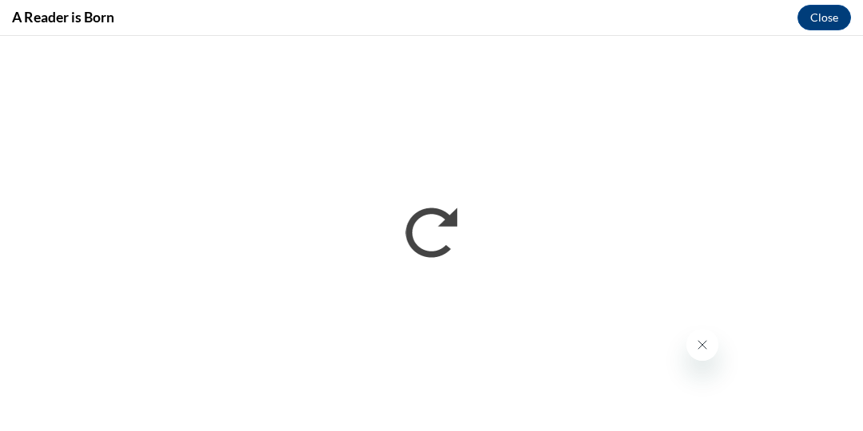
scroll to position [0, 0]
click at [703, 350] on icon "Close message from company" at bounding box center [702, 345] width 13 height 13
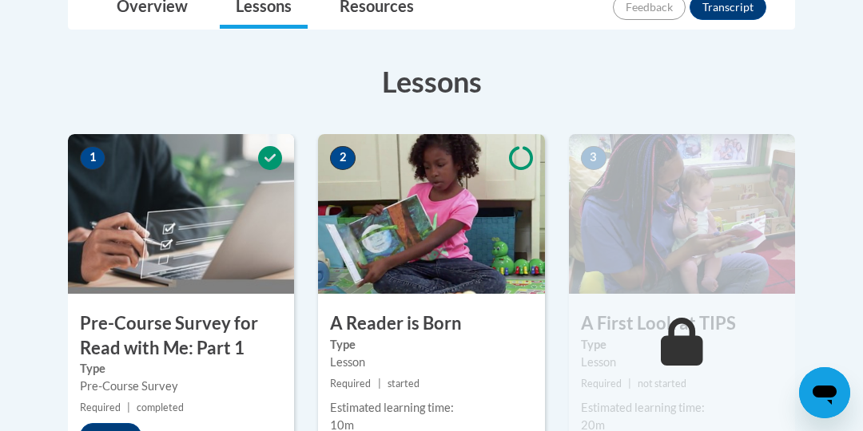
scroll to position [406, 0]
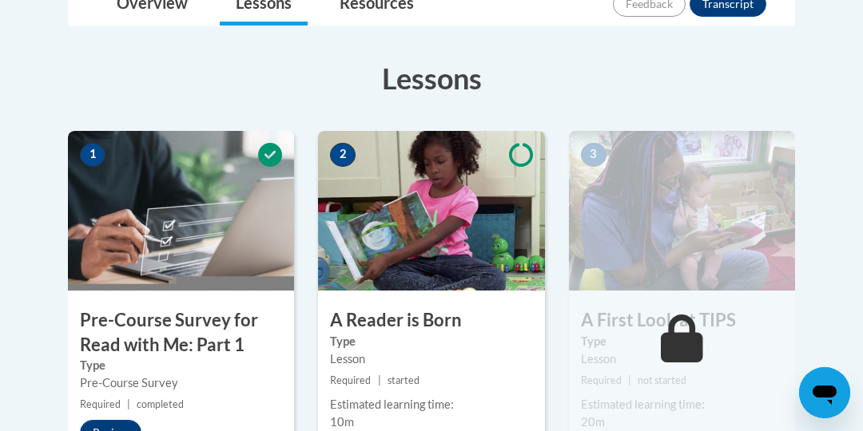
click at [455, 264] on img at bounding box center [431, 211] width 226 height 160
click at [395, 253] on img at bounding box center [431, 211] width 226 height 160
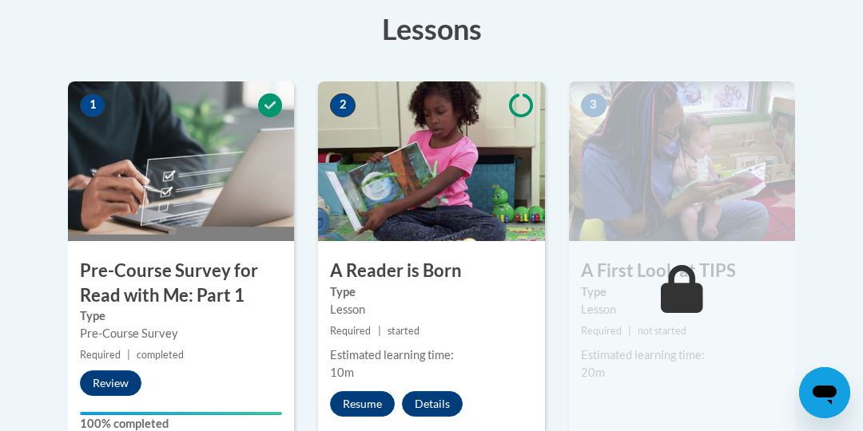
scroll to position [459, 0]
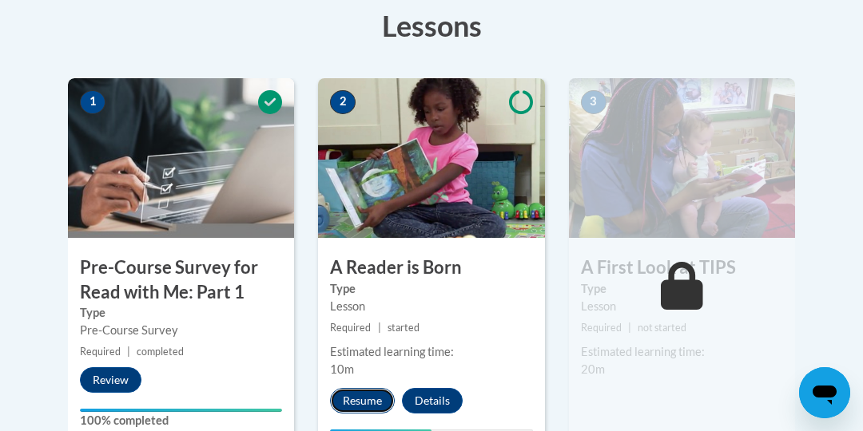
click at [370, 405] on button "Resume" at bounding box center [362, 401] width 65 height 26
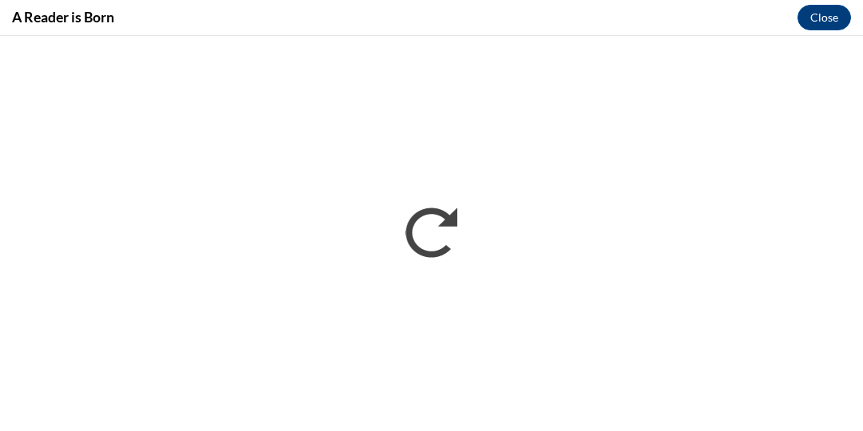
scroll to position [0, 0]
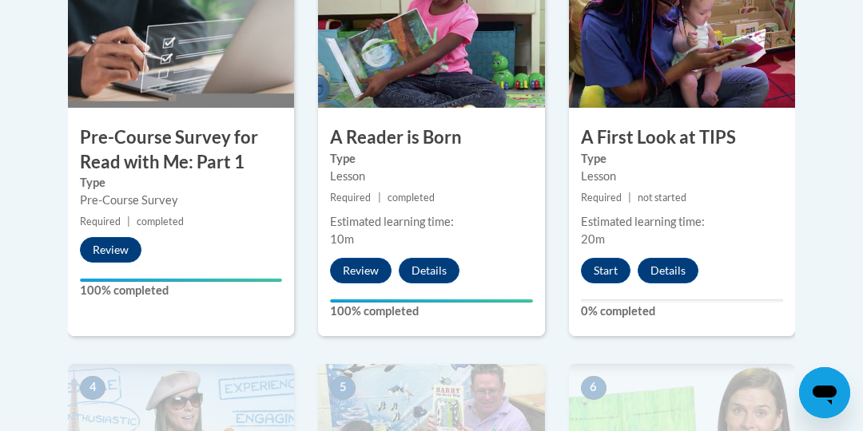
scroll to position [590, 0]
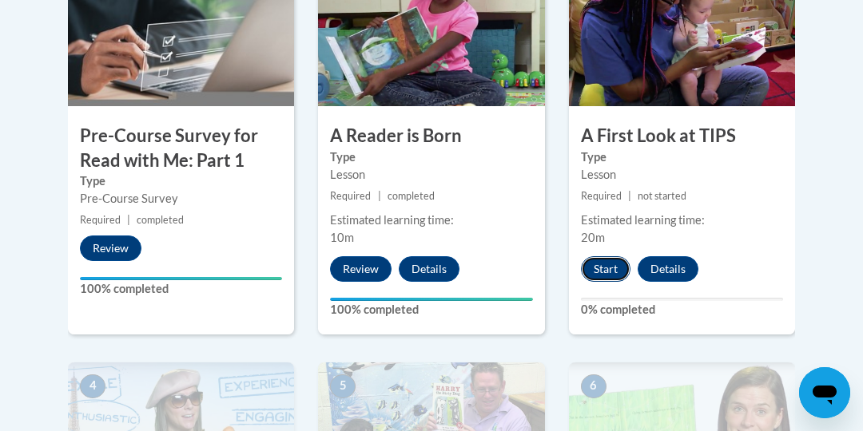
click at [610, 266] on button "Start" at bounding box center [606, 269] width 50 height 26
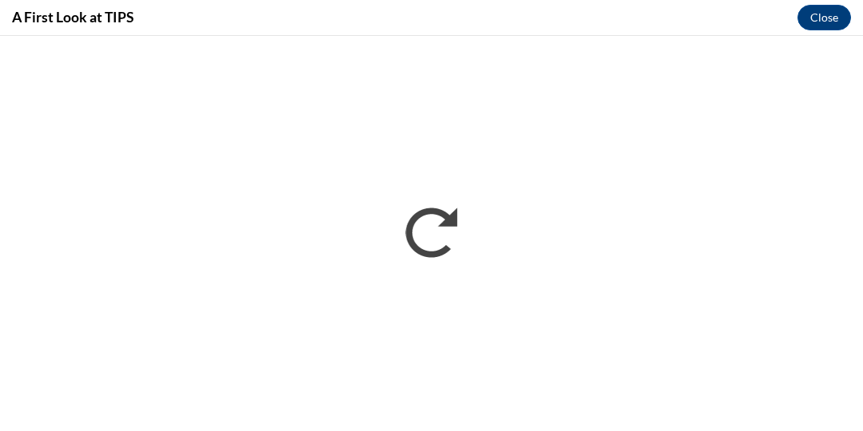
scroll to position [0, 0]
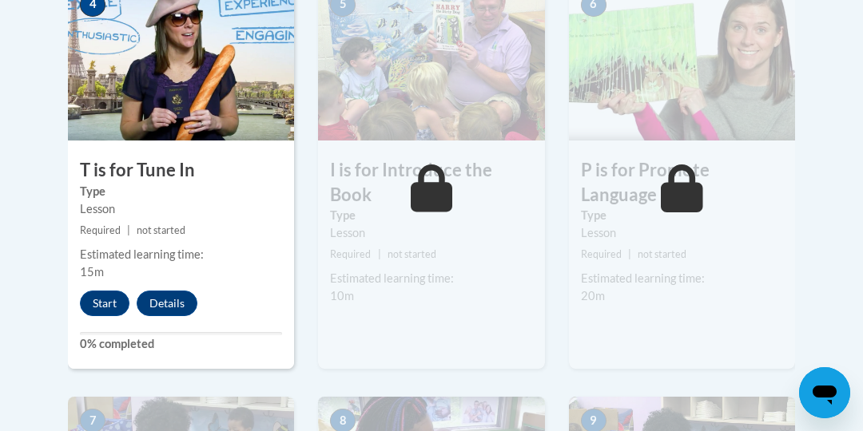
scroll to position [973, 0]
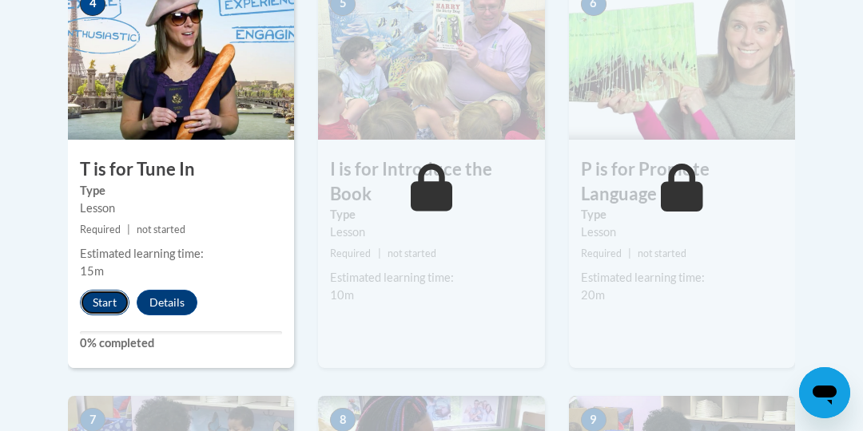
click at [98, 304] on button "Start" at bounding box center [105, 303] width 50 height 26
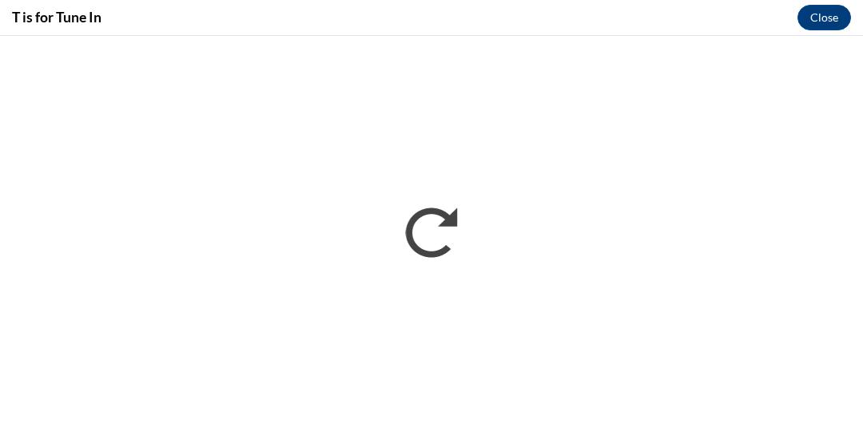
scroll to position [0, 0]
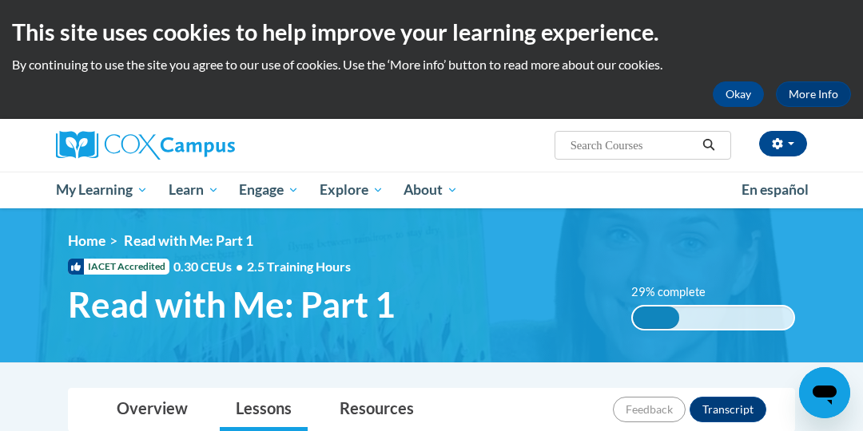
click at [735, 129] on div "Valbona Selita (Eastern Daylight Time GMT-0400 ) My Profile Inbox My Transcript…" at bounding box center [560, 139] width 517 height 41
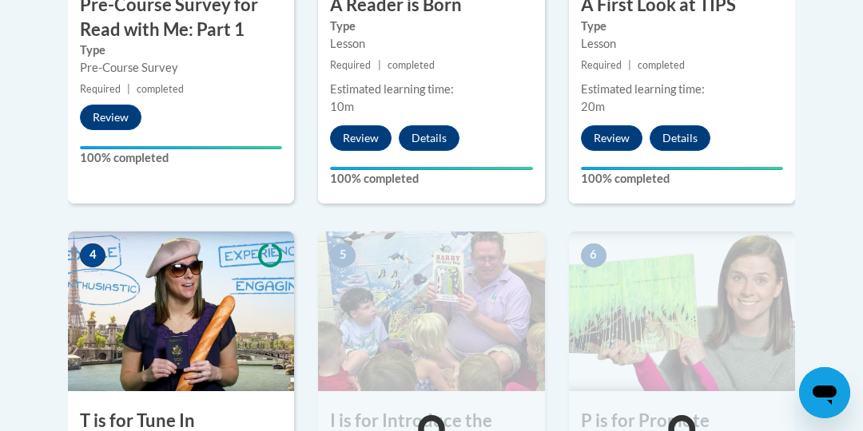
scroll to position [722, 0]
